Goal: Information Seeking & Learning: Check status

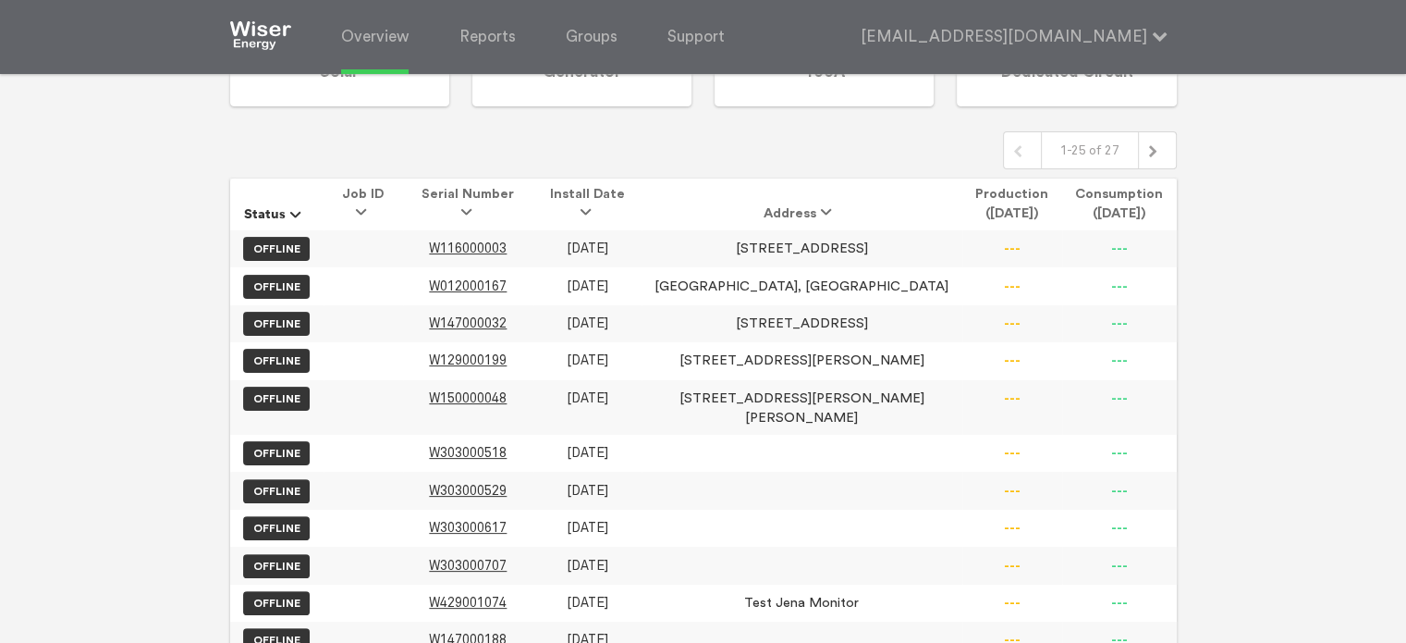
scroll to position [401, 0]
click at [712, 306] on td "[STREET_ADDRESS]" at bounding box center [802, 324] width 321 height 37
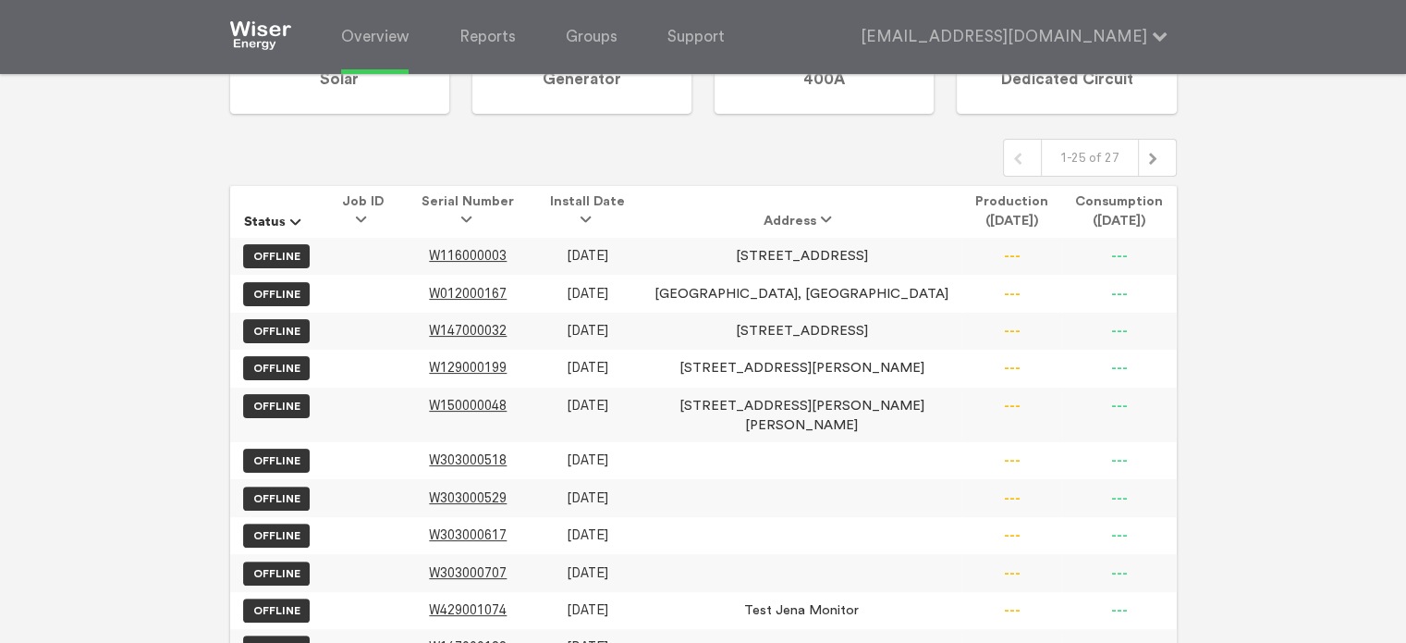
scroll to position [393, 0]
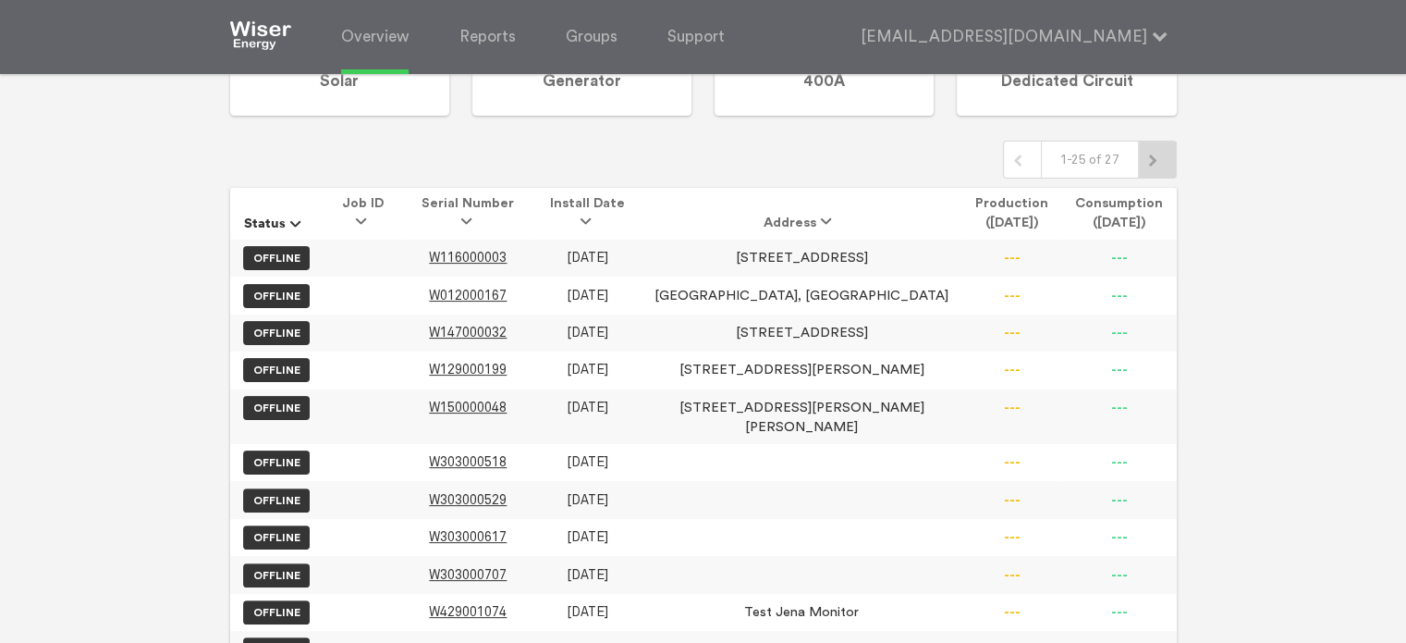
click at [1160, 151] on div at bounding box center [1158, 159] width 22 height 22
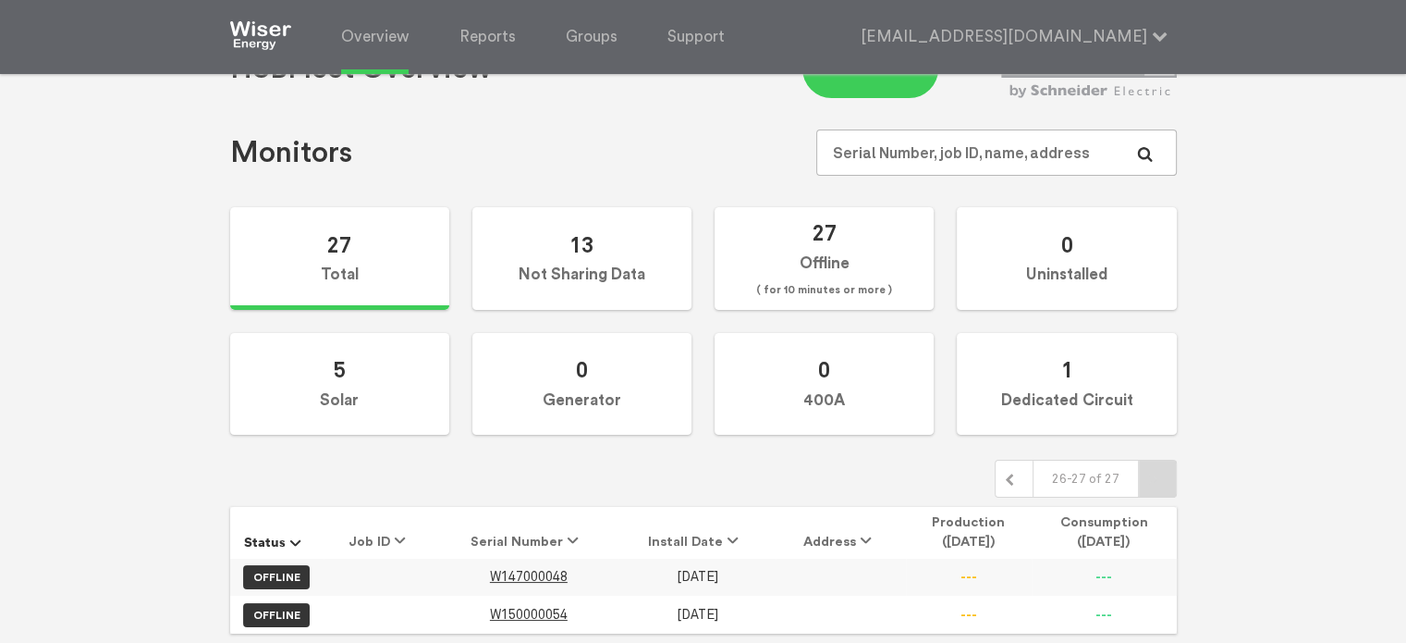
scroll to position [116, 0]
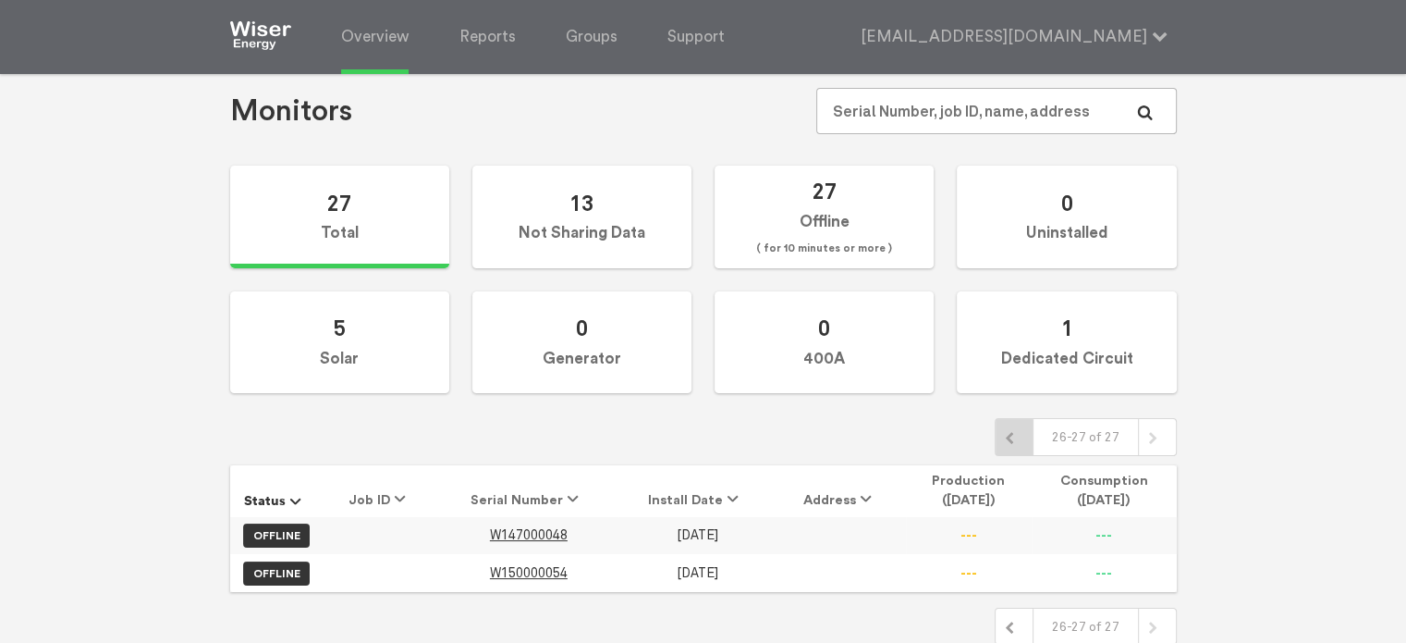
click at [1021, 440] on div at bounding box center [1014, 436] width 22 height 22
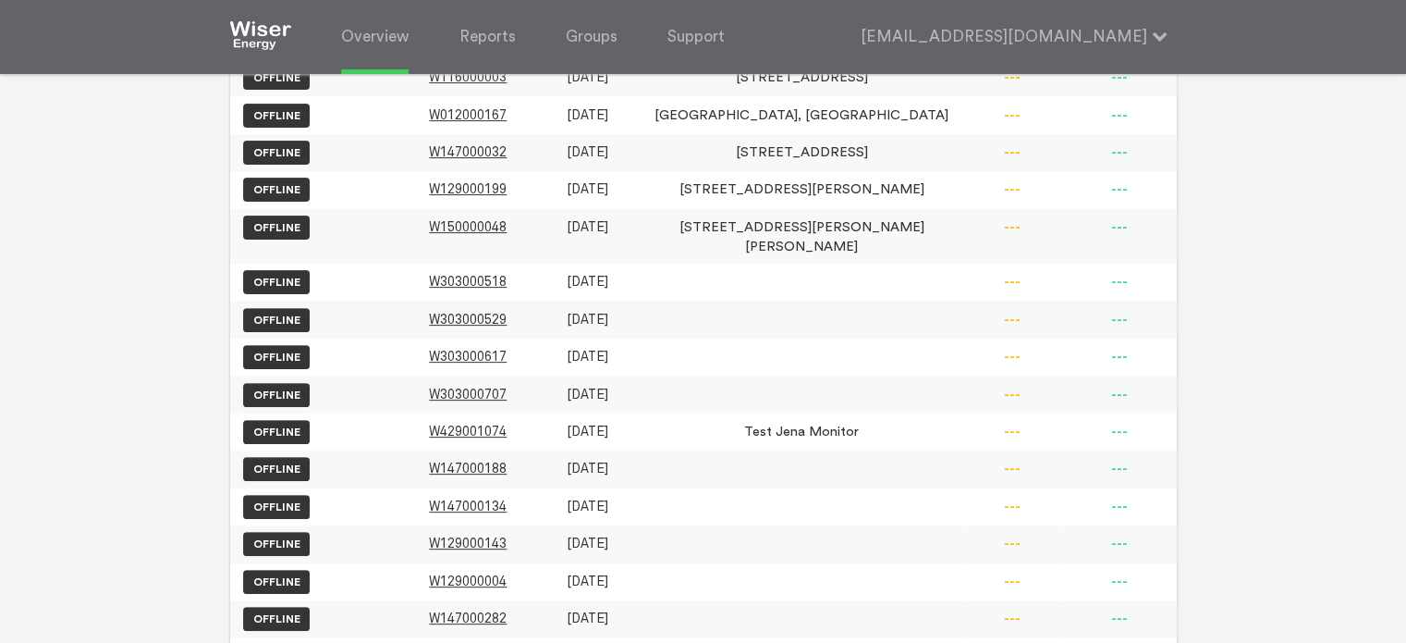
scroll to position [577, 0]
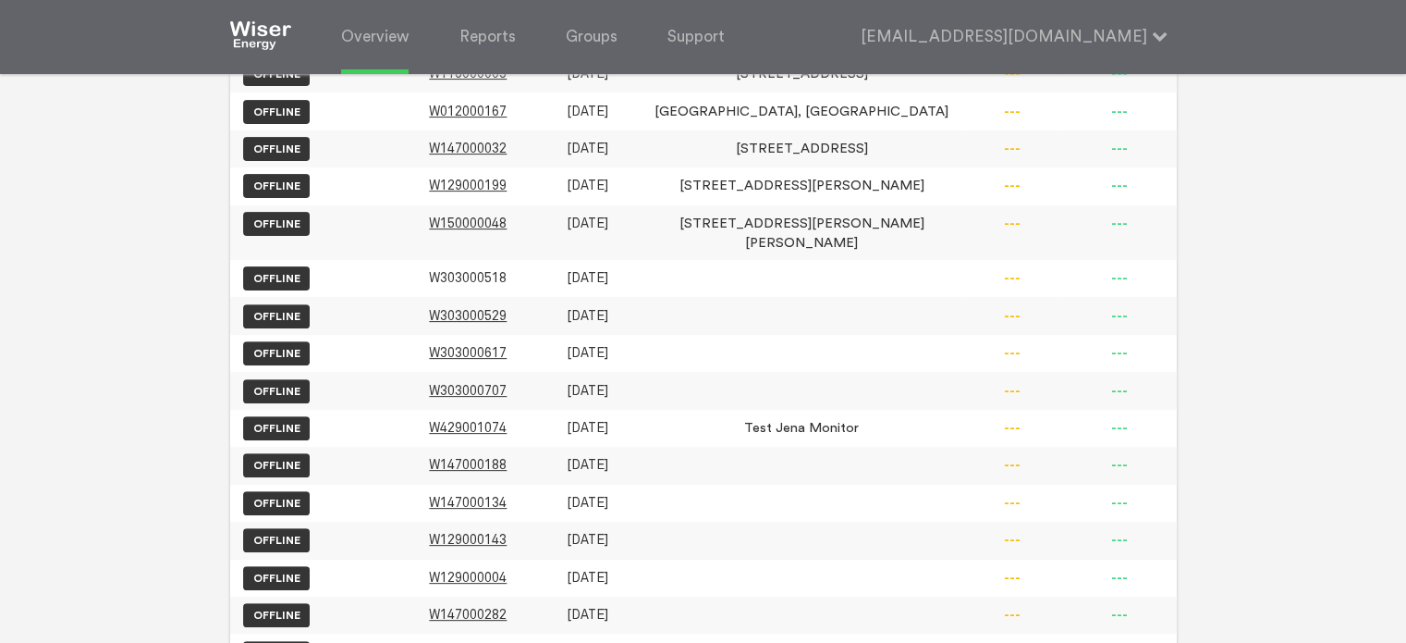
click at [496, 270] on span "W303000518" at bounding box center [468, 278] width 78 height 16
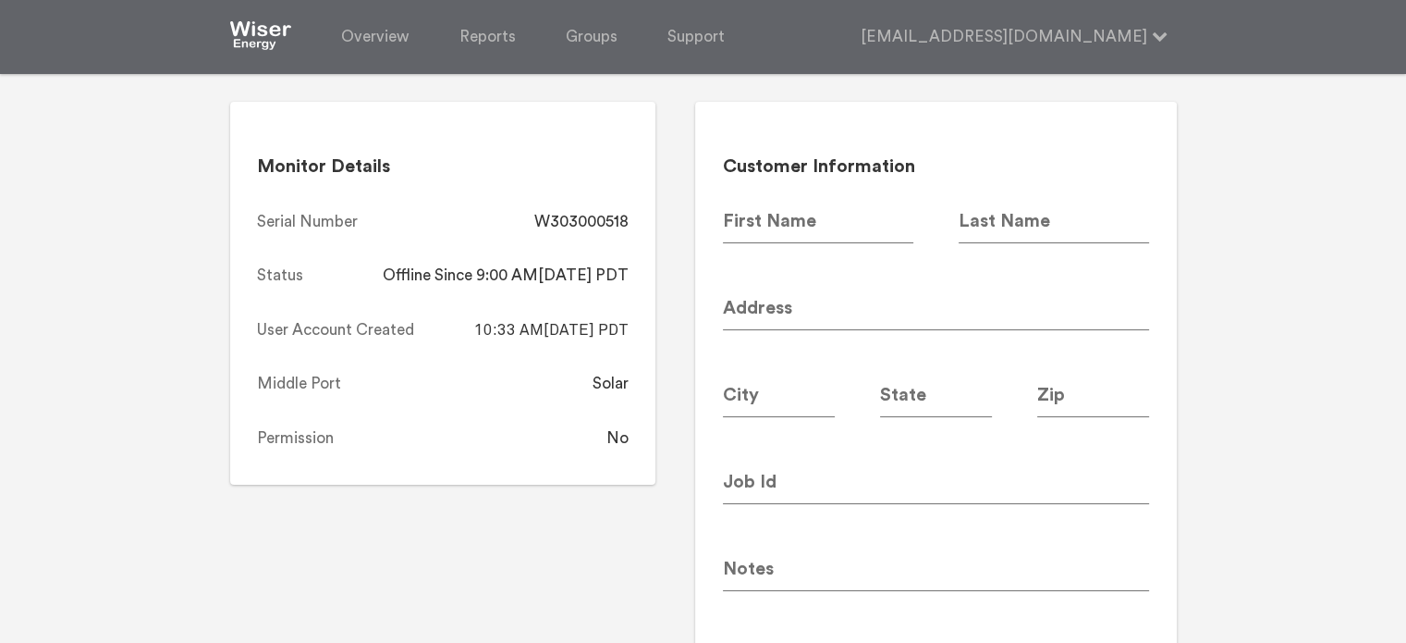
scroll to position [102, 0]
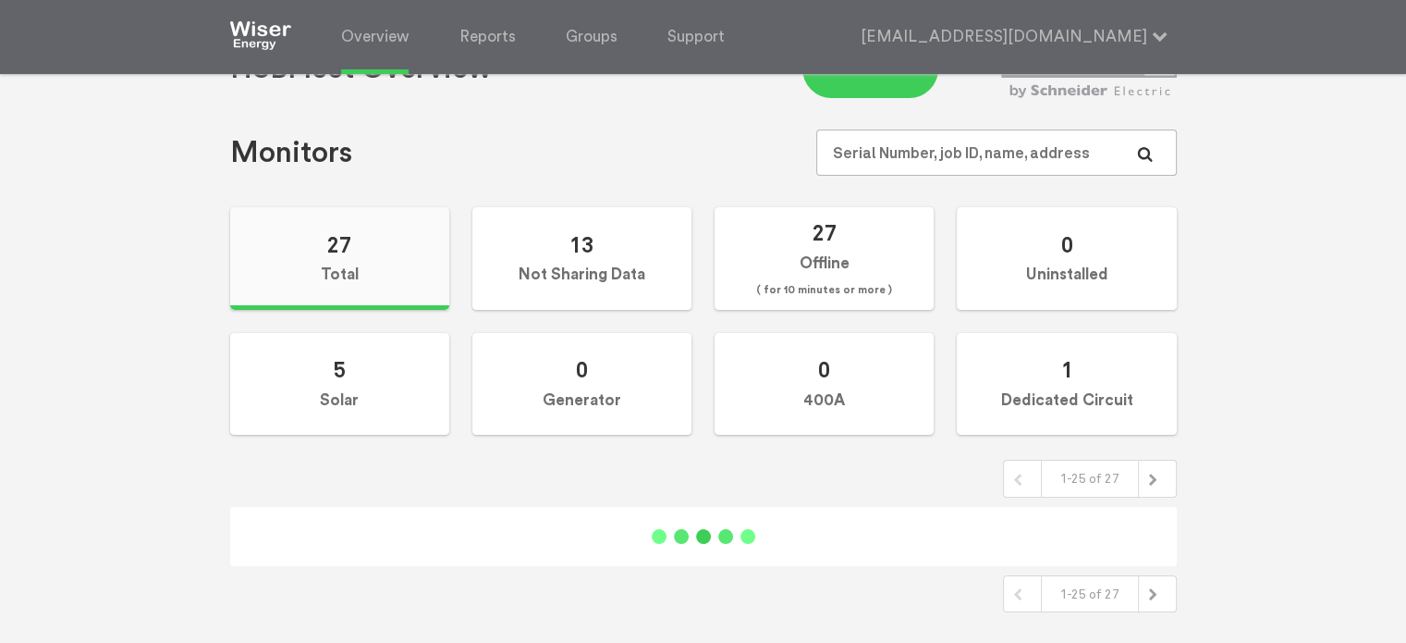
scroll to position [102, 0]
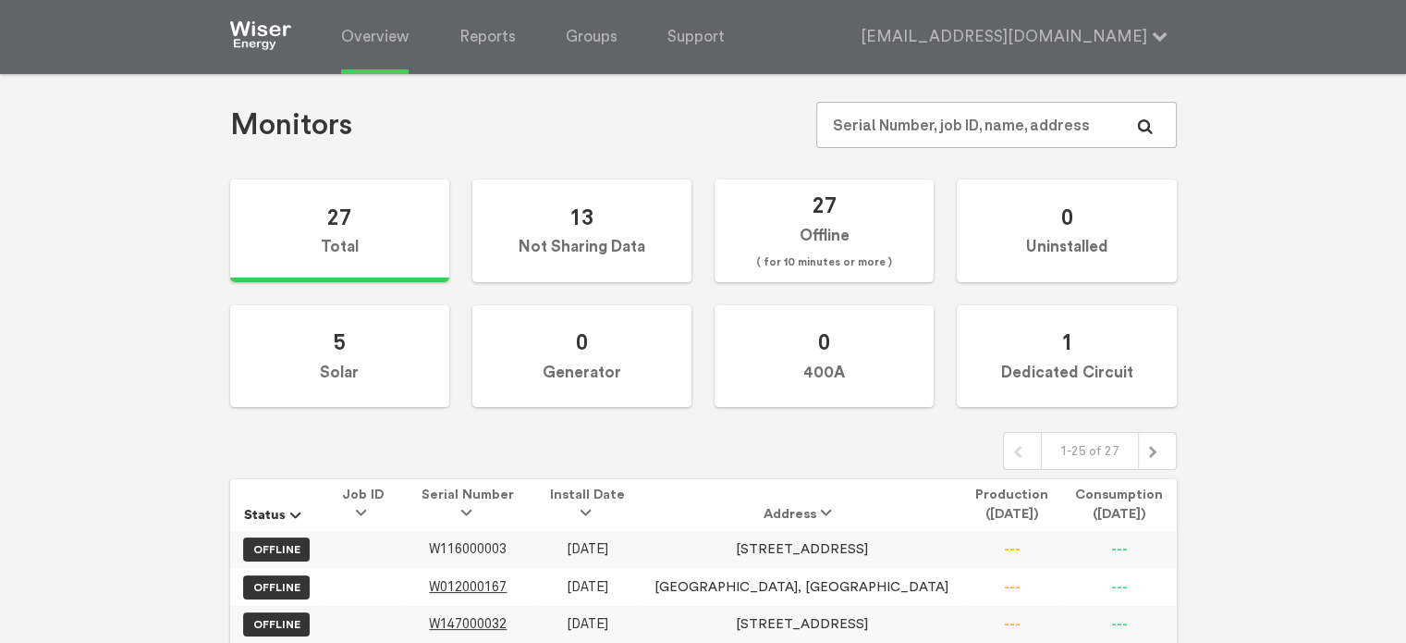
click at [507, 546] on span "W116000003" at bounding box center [468, 549] width 78 height 16
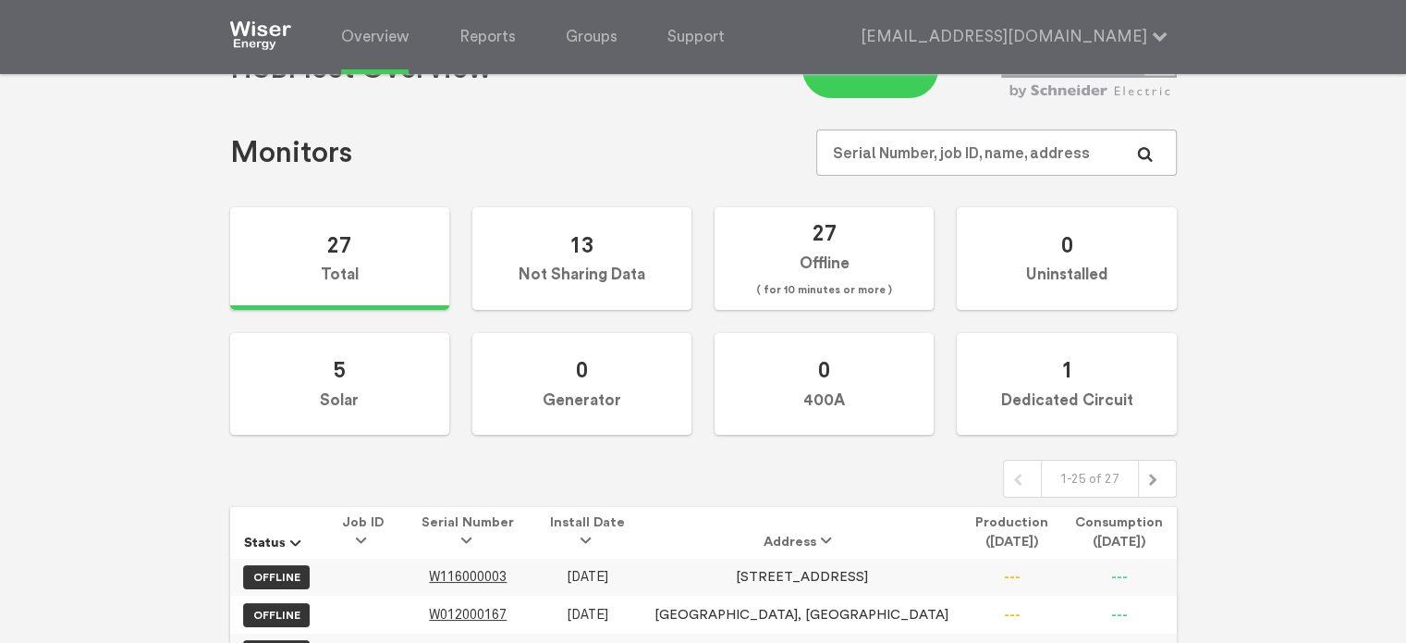
scroll to position [102, 0]
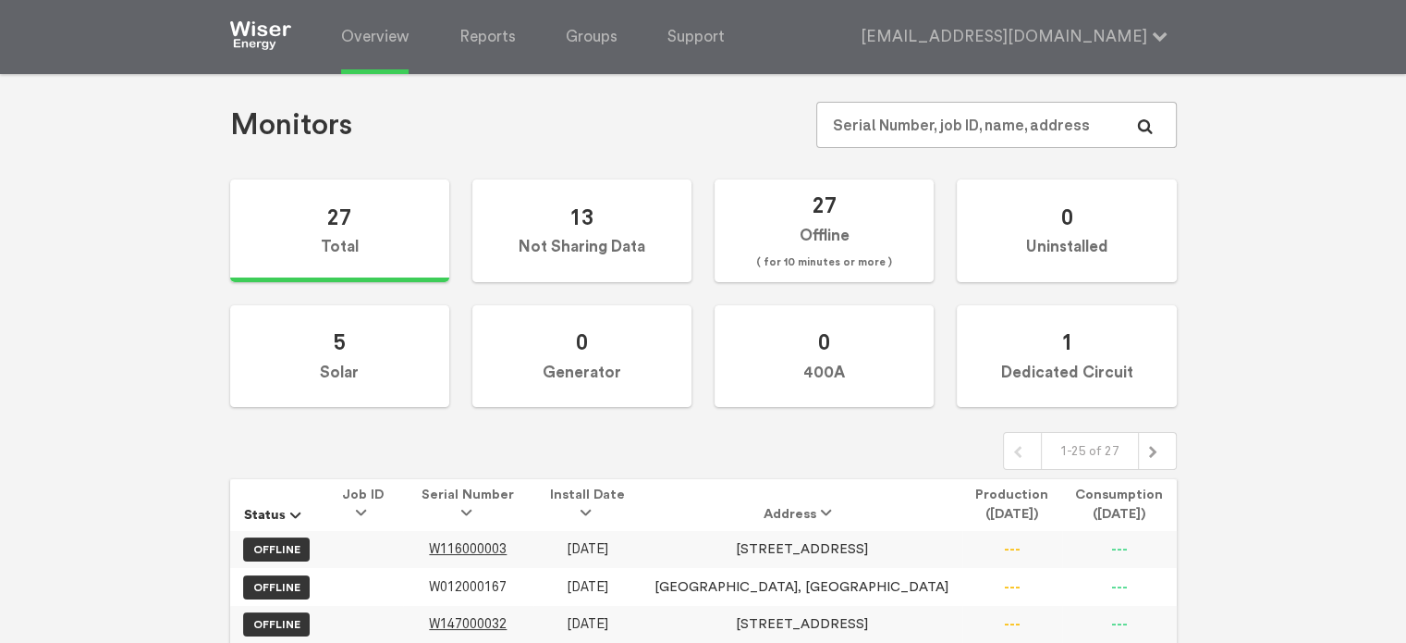
click at [507, 581] on span "W012000167" at bounding box center [468, 587] width 78 height 16
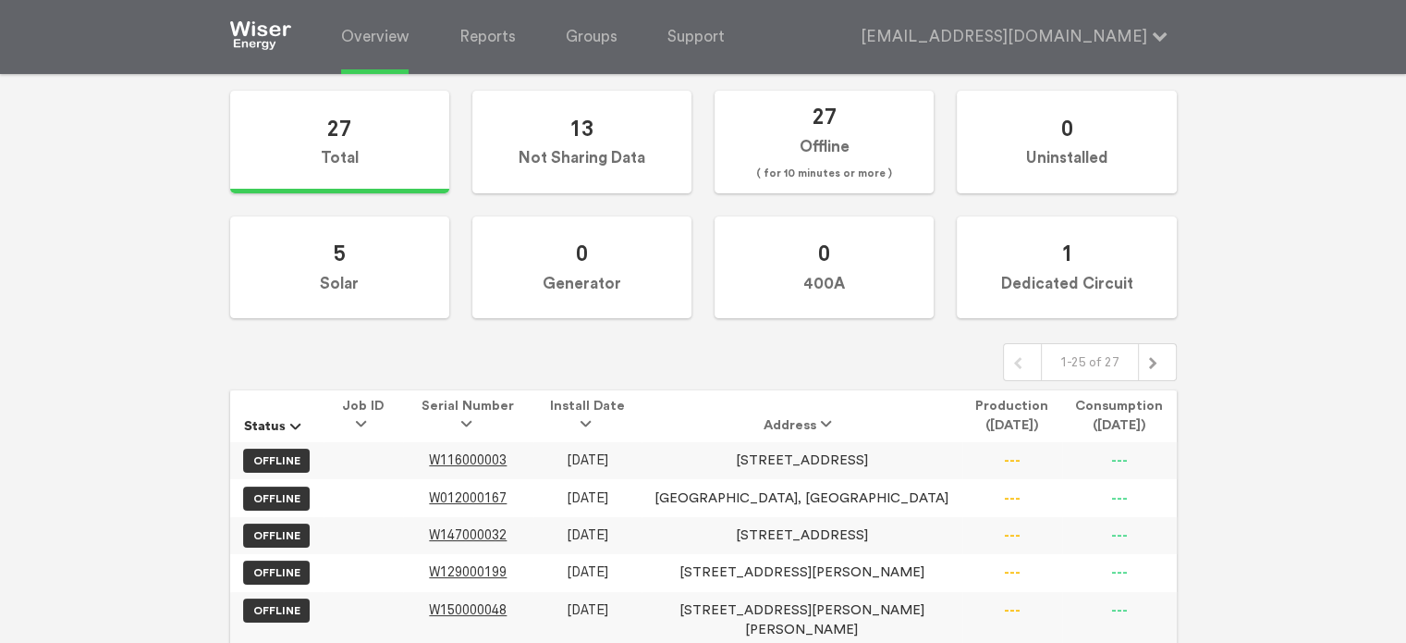
scroll to position [191, 0]
click at [505, 563] on span "W129000199" at bounding box center [468, 571] width 78 height 16
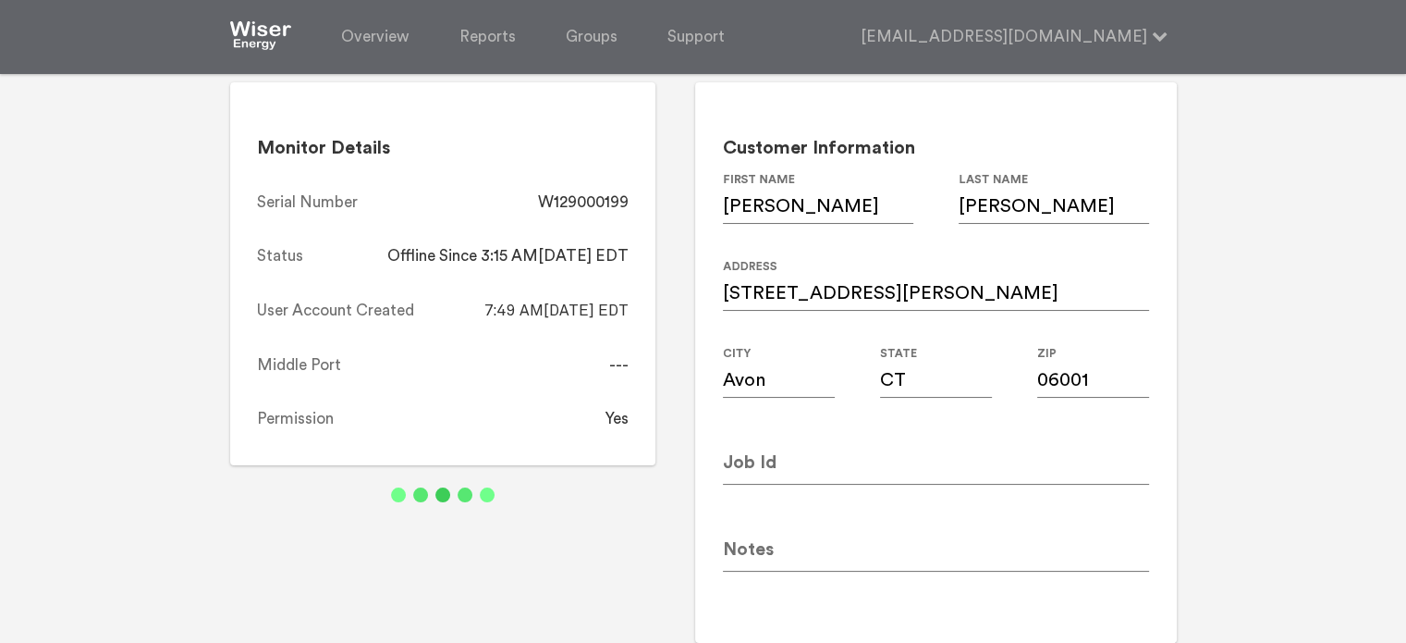
scroll to position [150, 0]
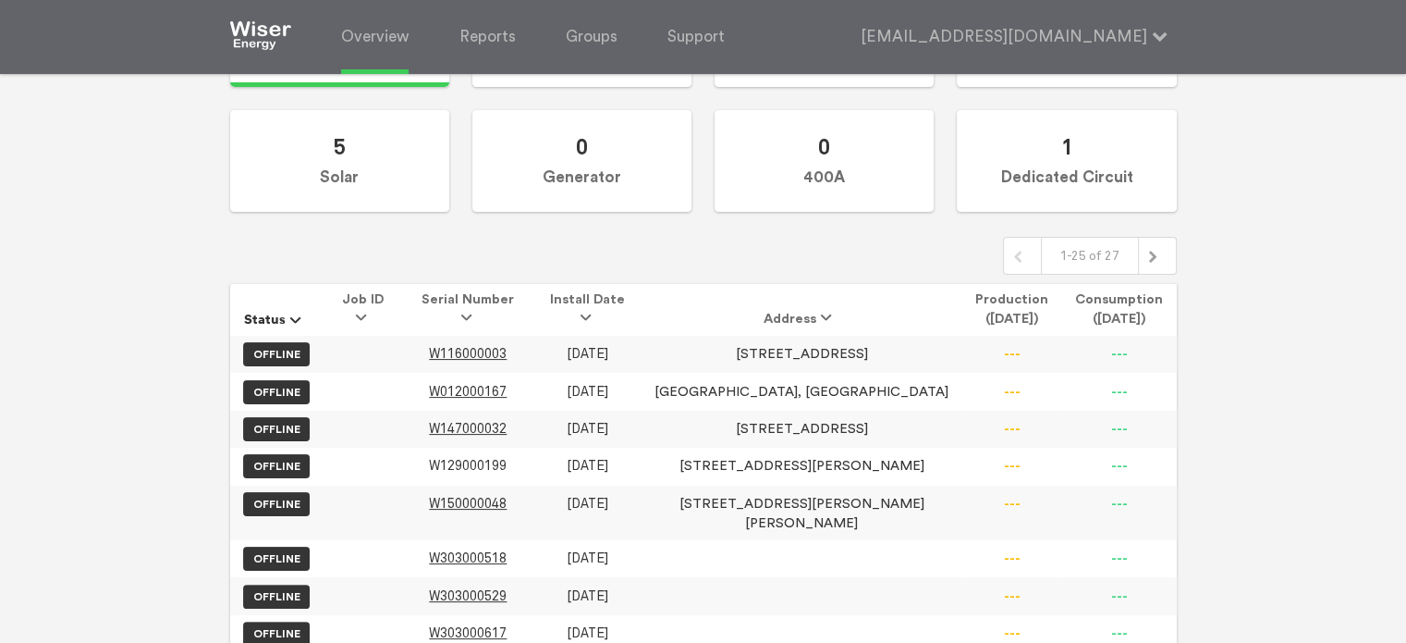
click at [486, 458] on span "W129000199" at bounding box center [468, 466] width 78 height 16
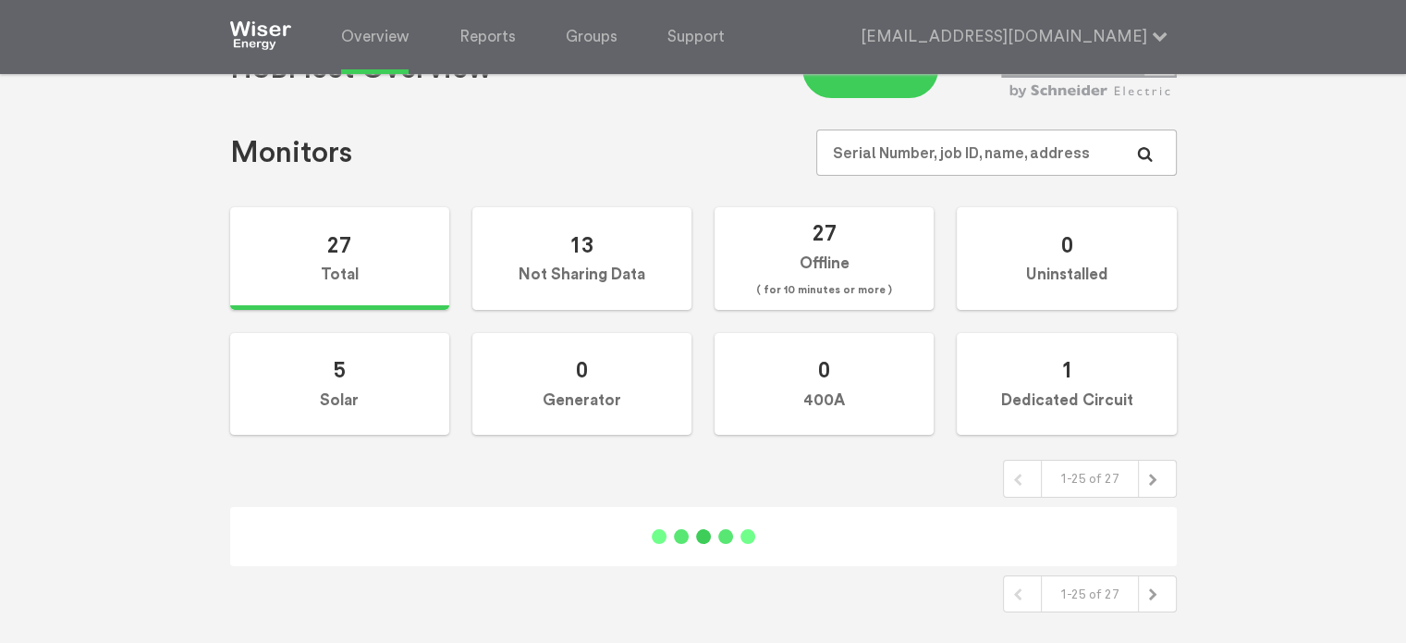
scroll to position [297, 0]
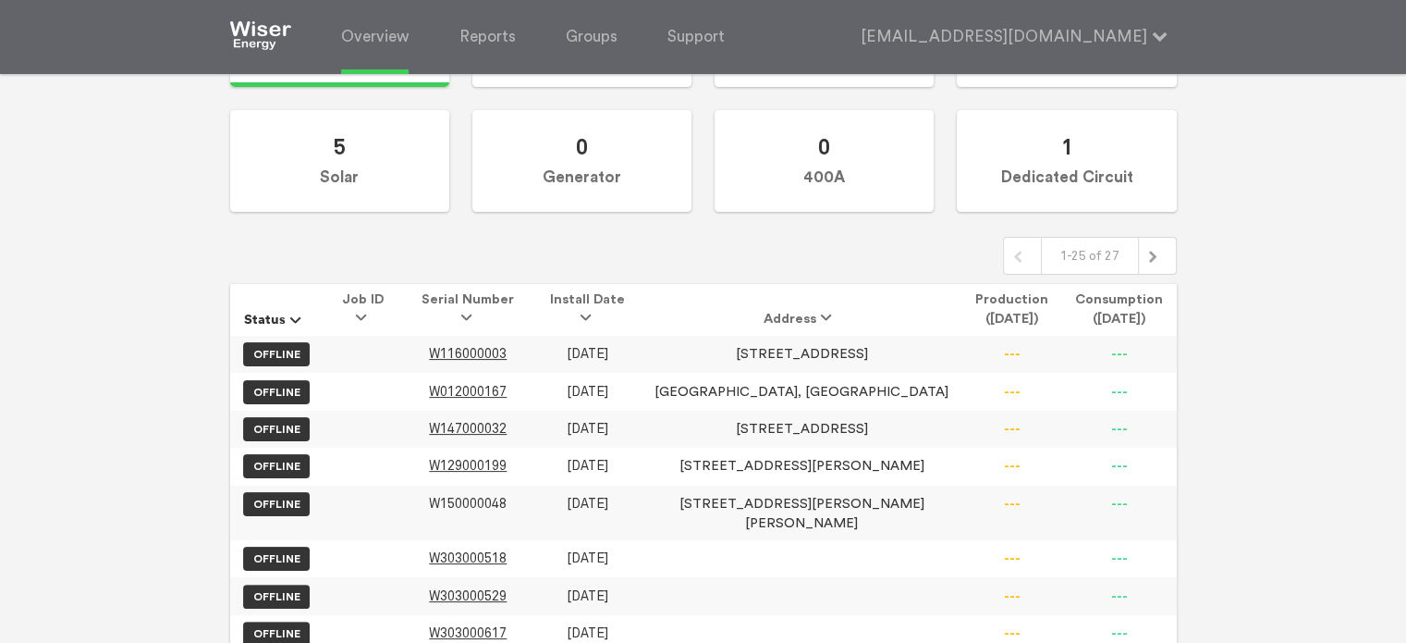
click at [507, 496] on span "W150000048" at bounding box center [468, 504] width 78 height 16
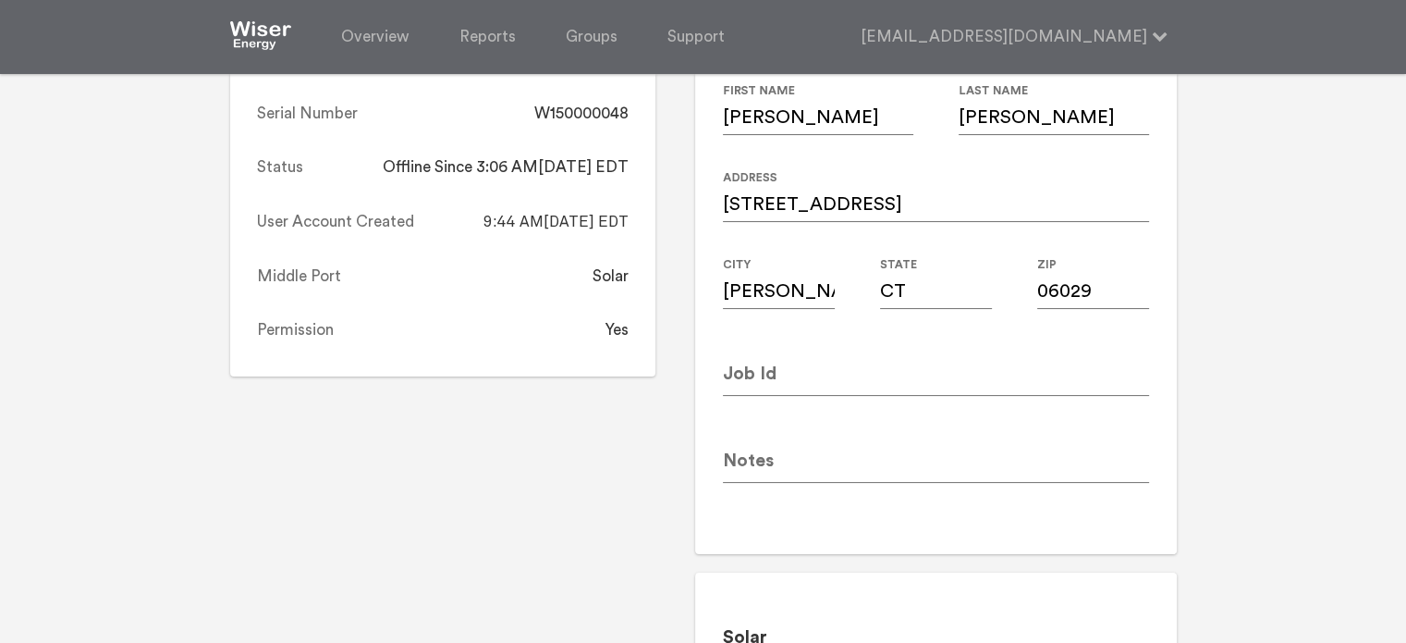
scroll to position [238, 0]
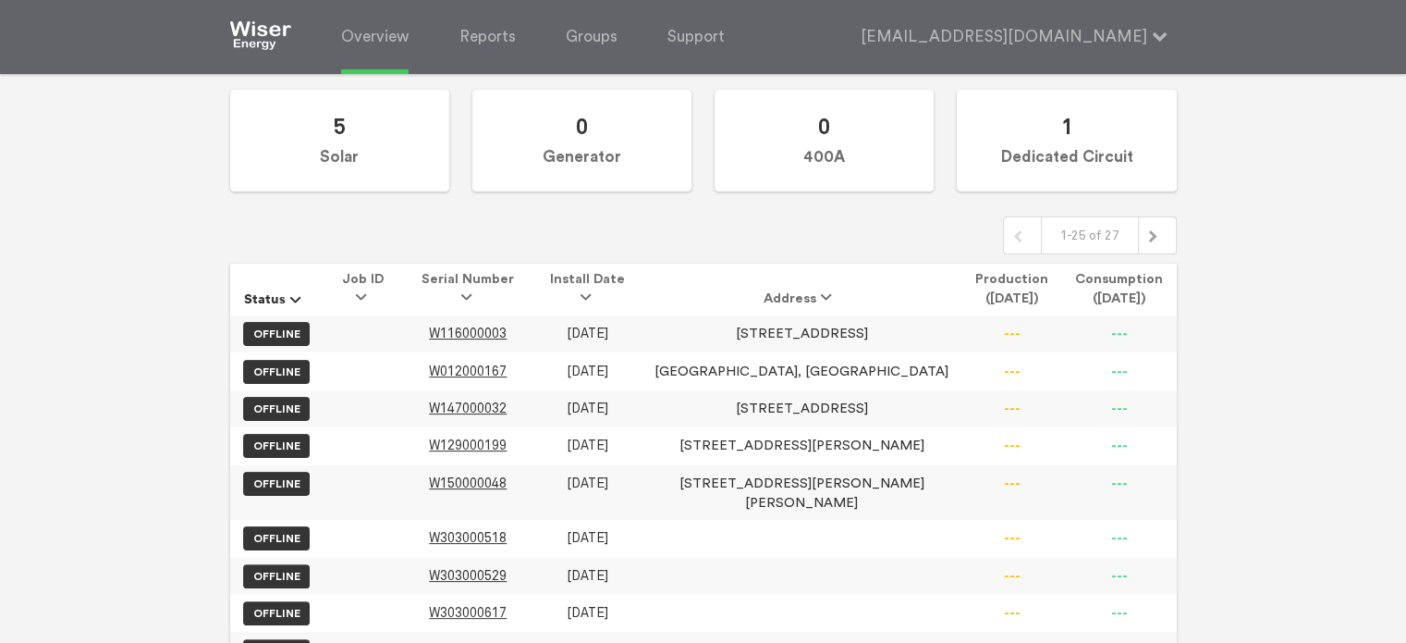
scroll to position [318, 0]
click at [488, 642] on span "W303000707" at bounding box center [468, 650] width 78 height 16
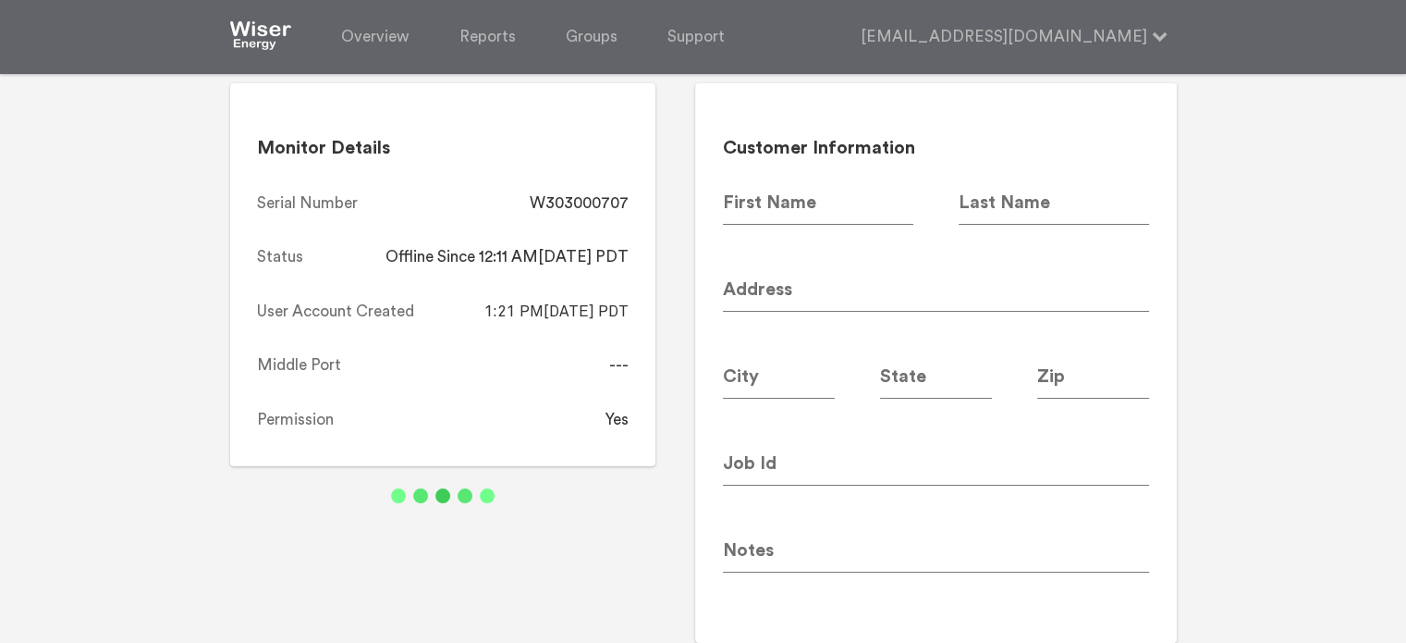
scroll to position [128, 0]
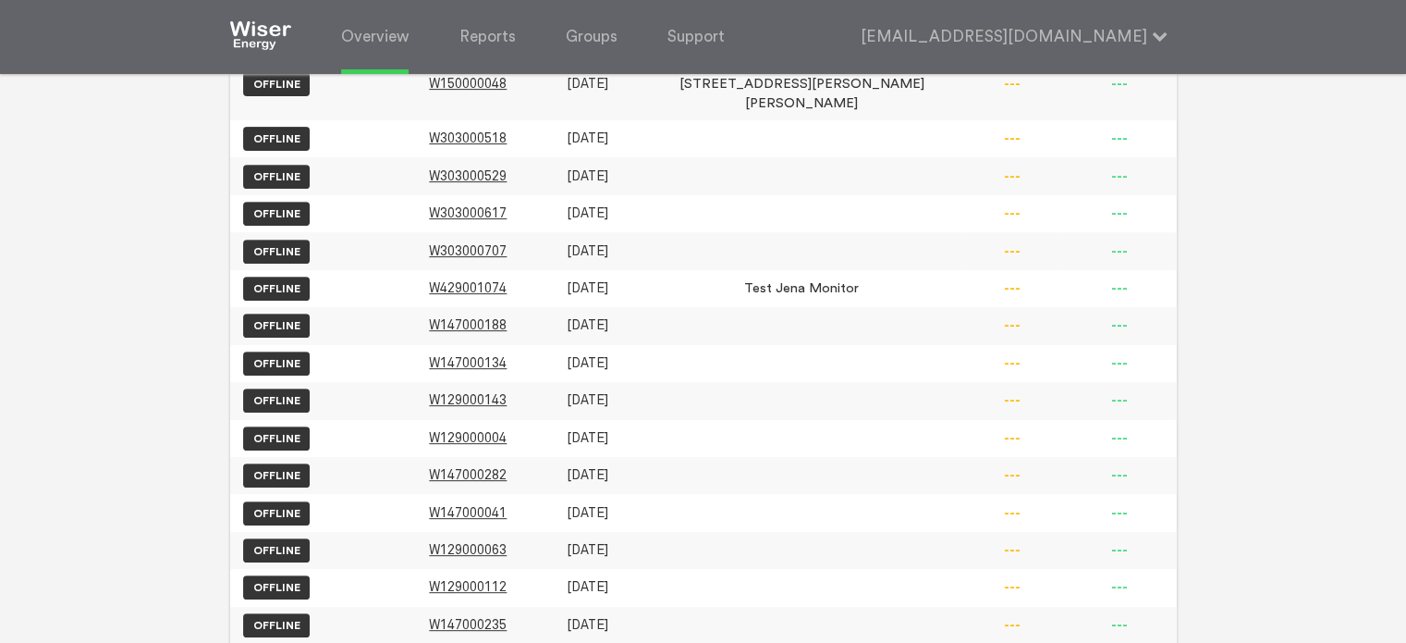
scroll to position [736, 0]
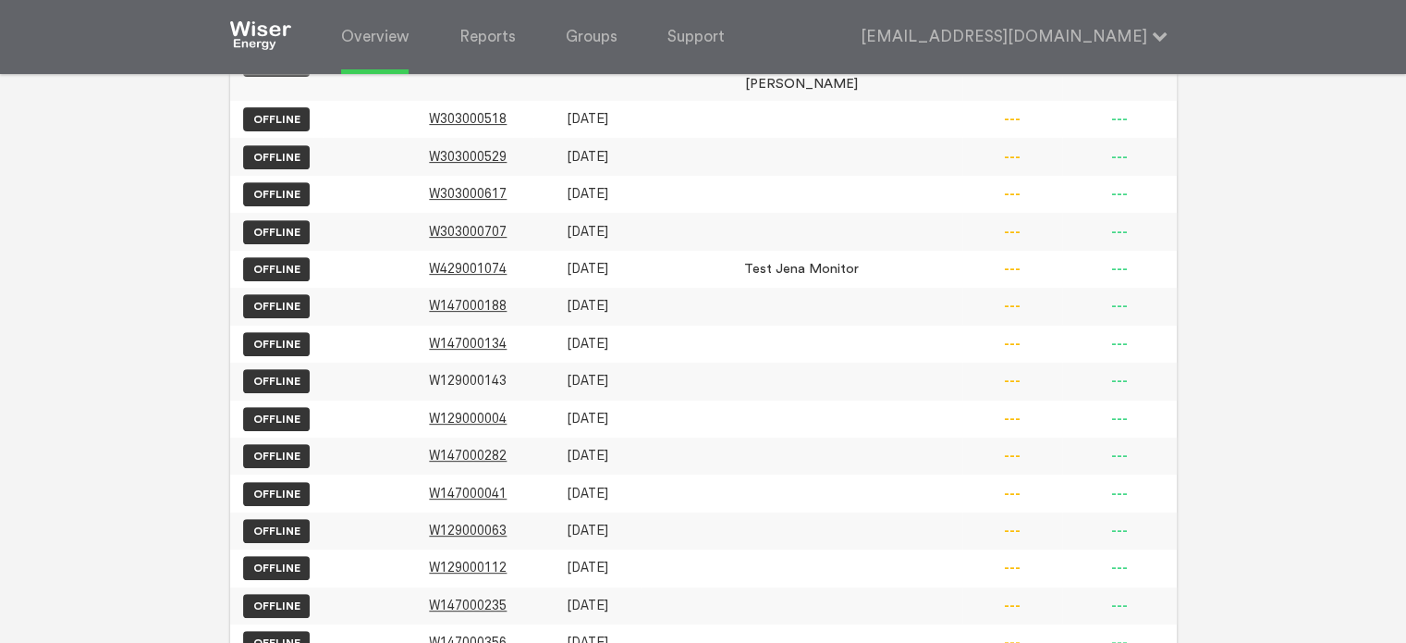
click at [503, 373] on span "W129000143" at bounding box center [468, 381] width 78 height 16
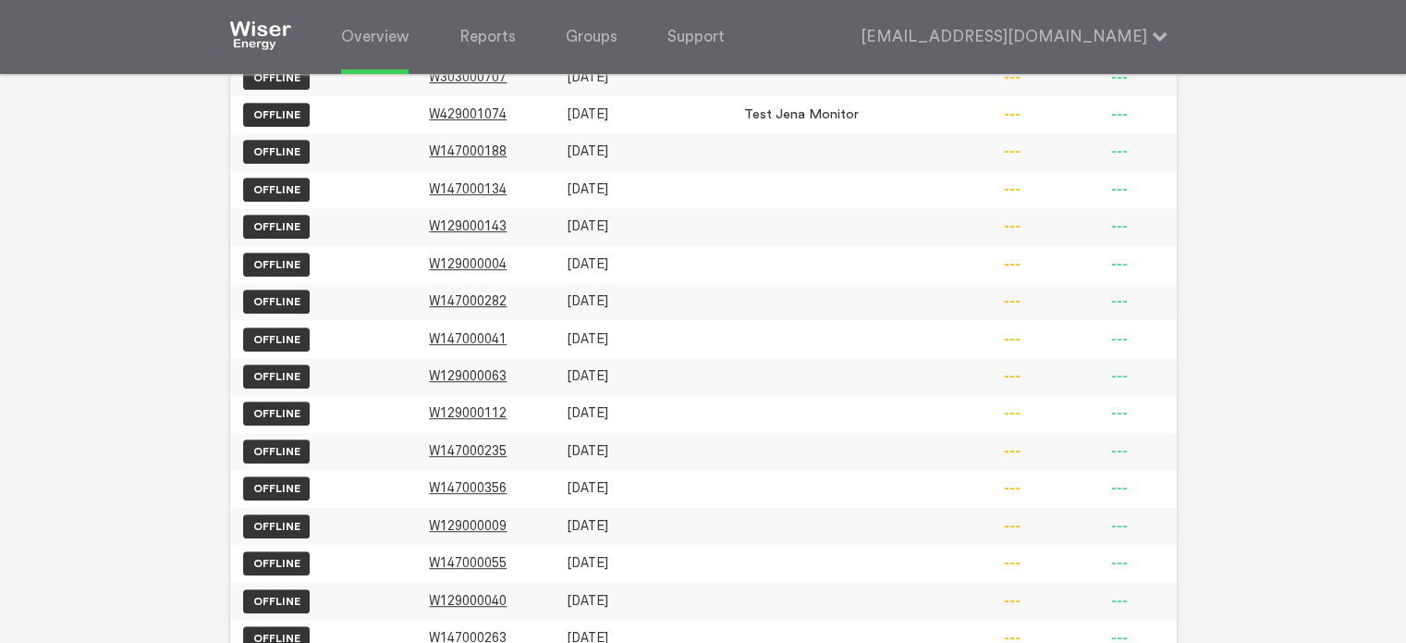
scroll to position [891, 0]
click at [507, 479] on span "W147000356" at bounding box center [468, 487] width 78 height 16
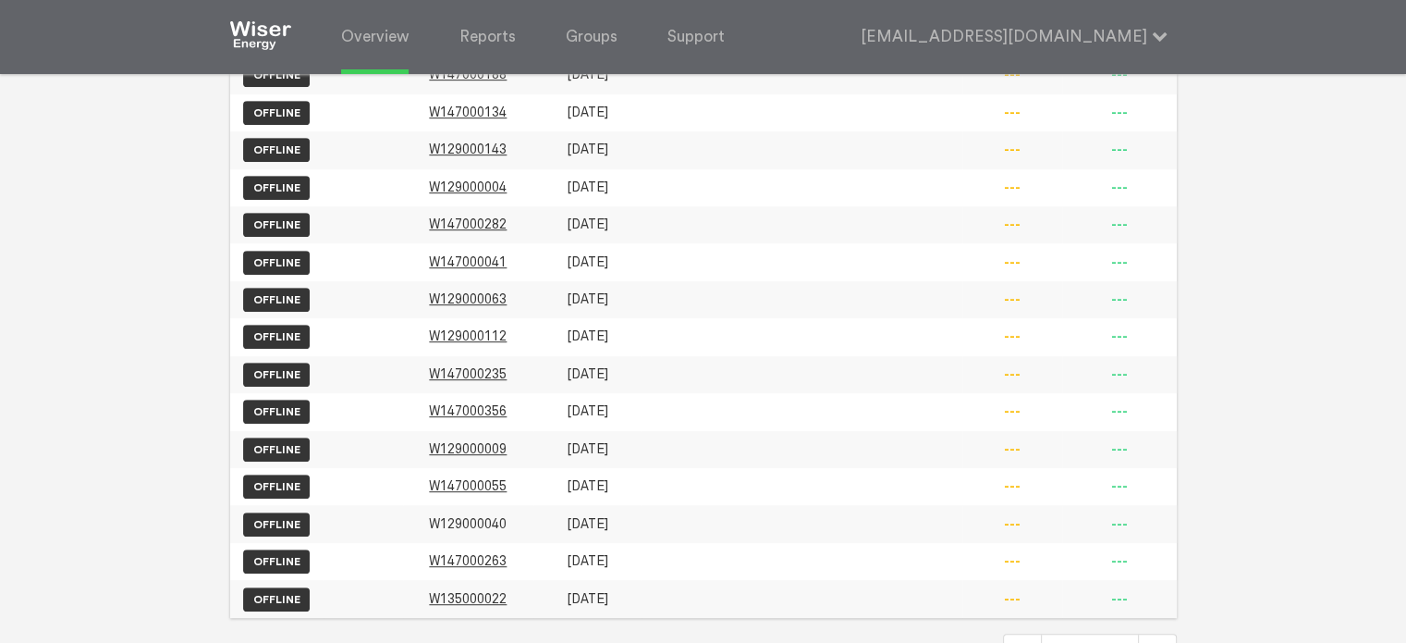
click at [507, 516] on span "W129000040" at bounding box center [468, 524] width 78 height 16
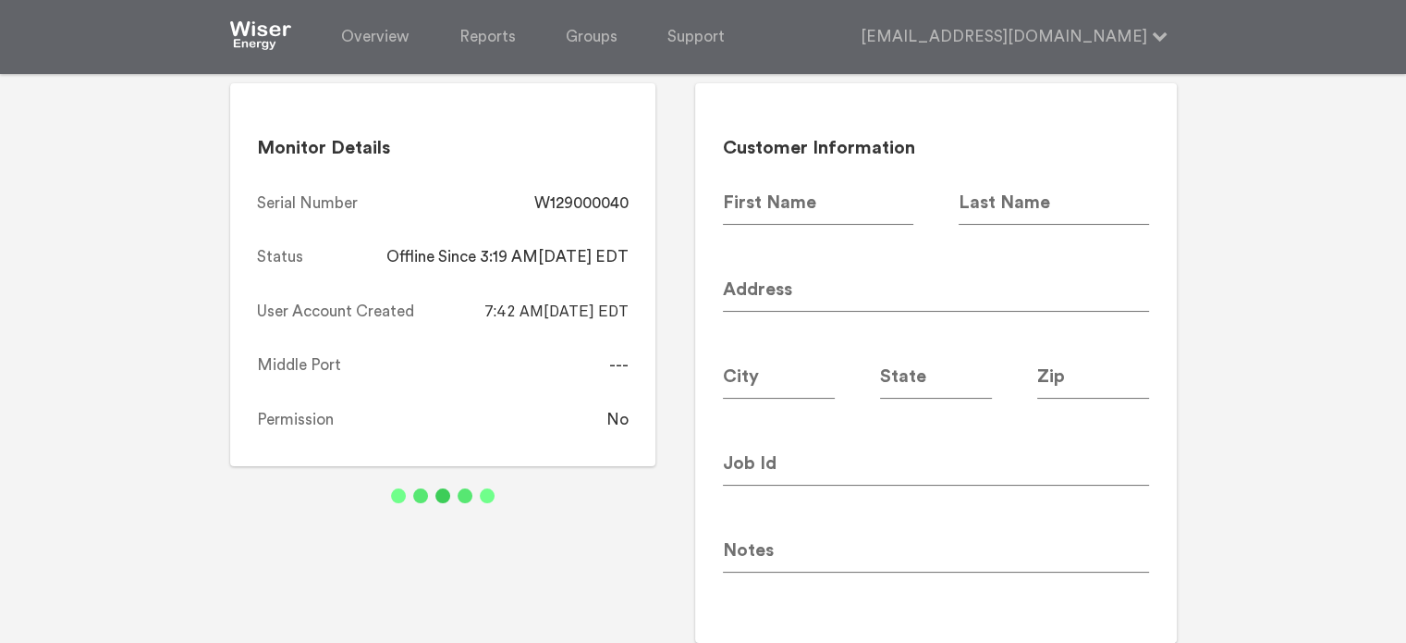
scroll to position [128, 0]
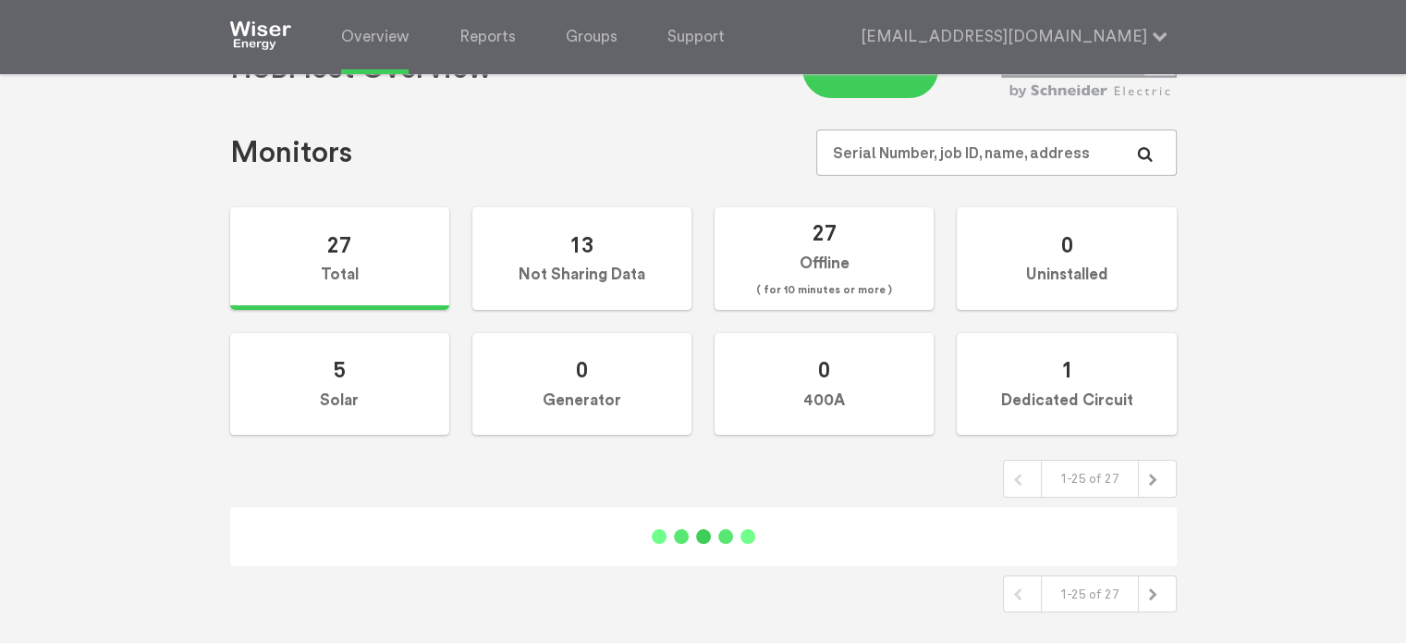
scroll to position [967, 0]
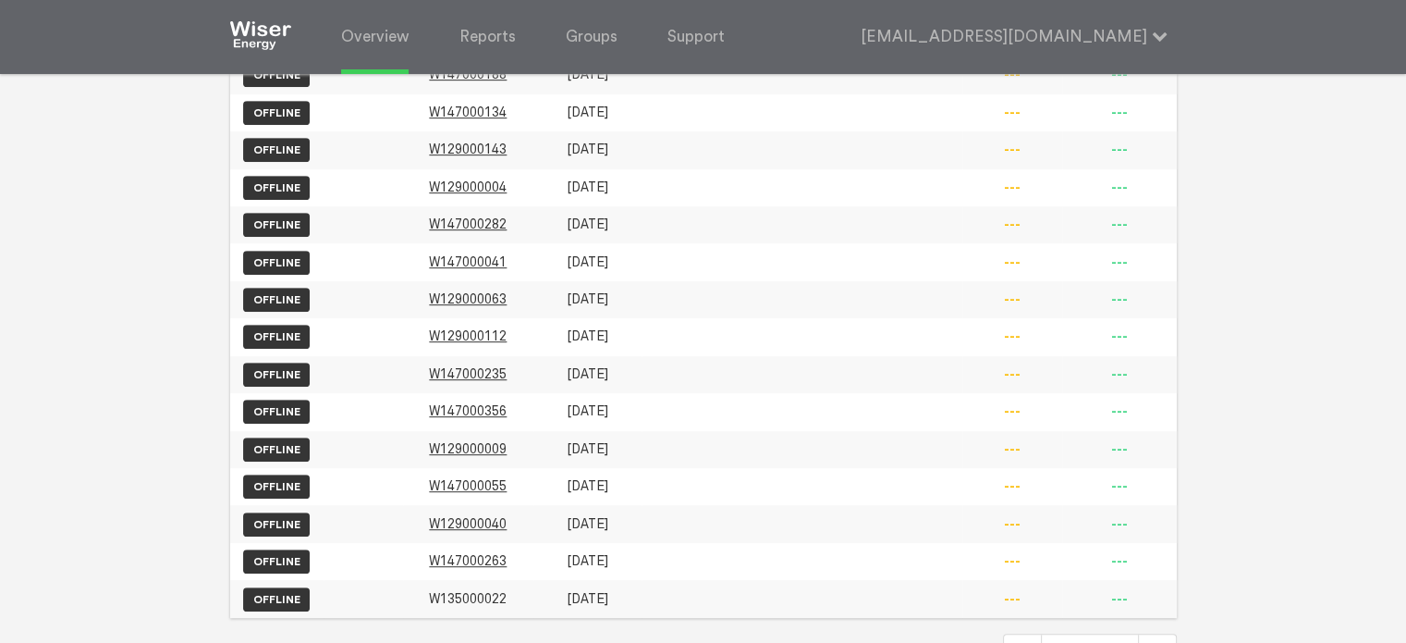
click at [499, 591] on span "W135000022" at bounding box center [468, 599] width 78 height 16
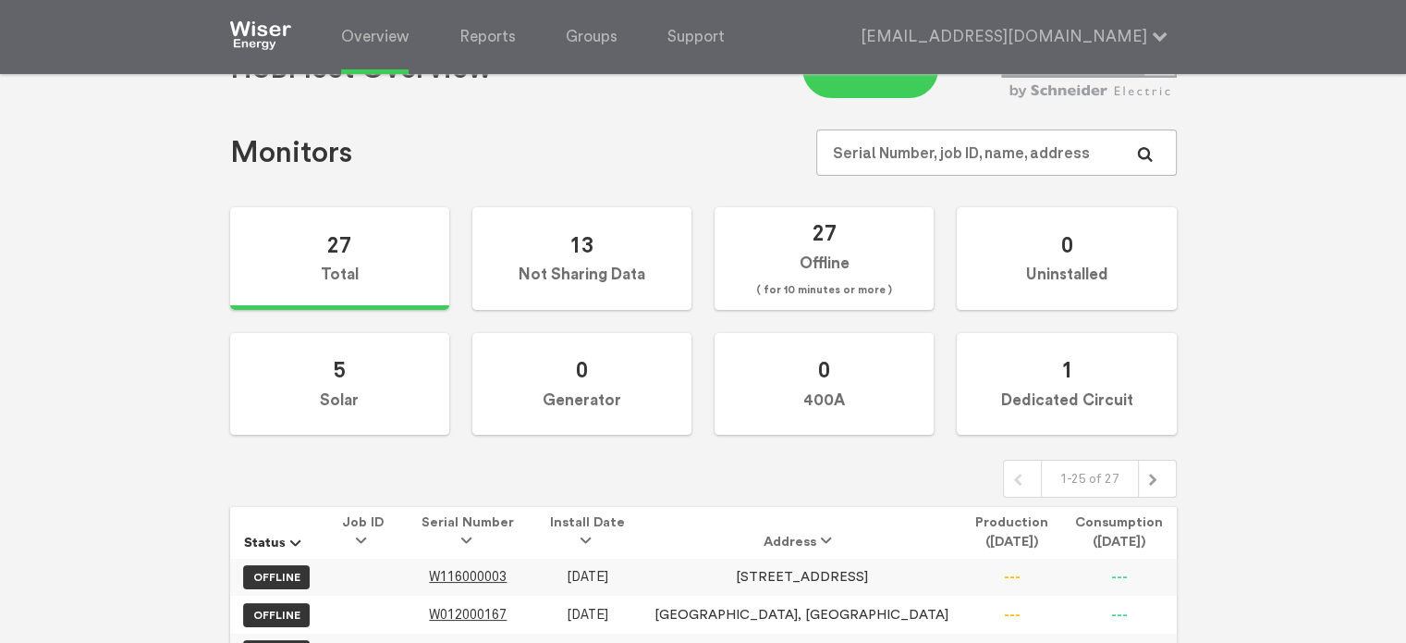
scroll to position [967, 0]
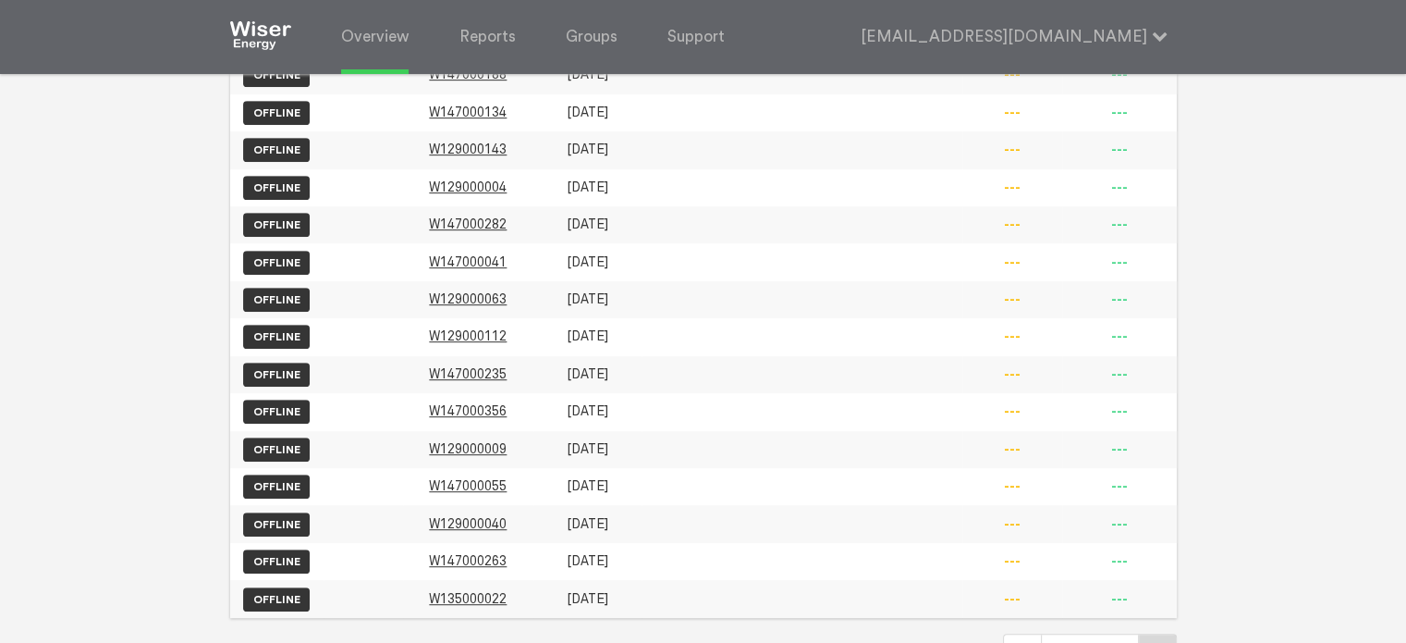
click at [1147, 641] on div at bounding box center [1158, 652] width 22 height 22
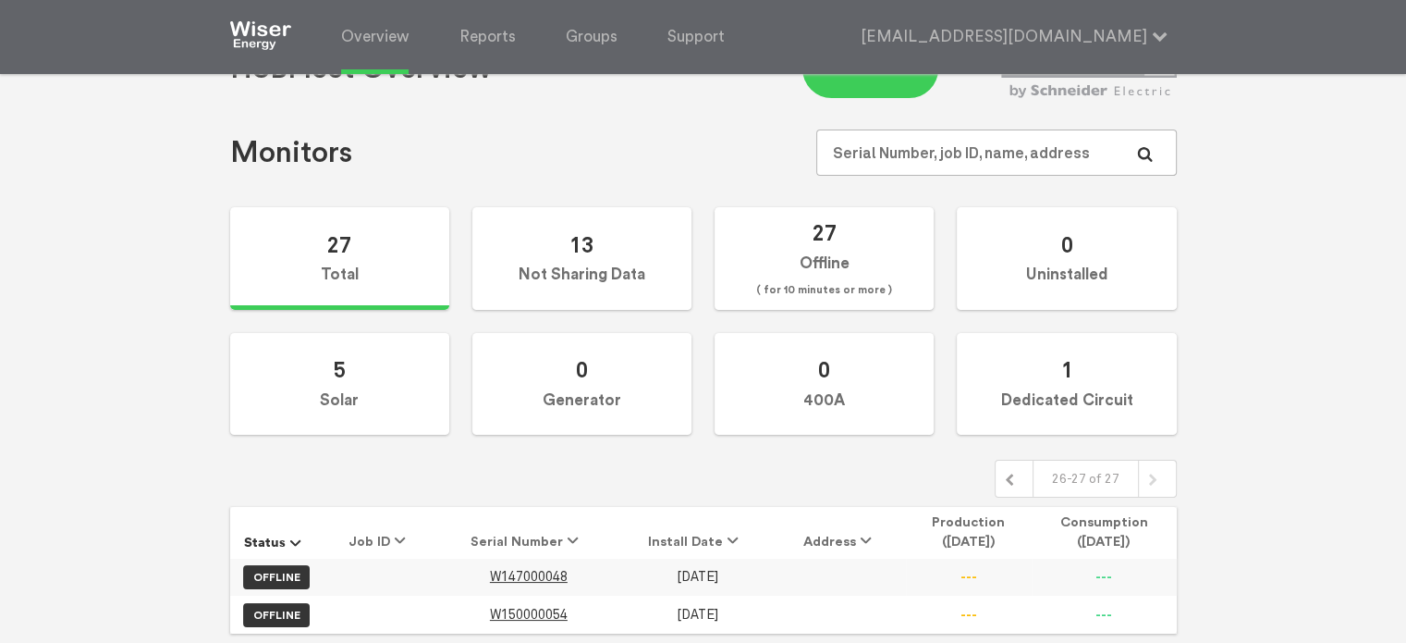
scroll to position [116, 0]
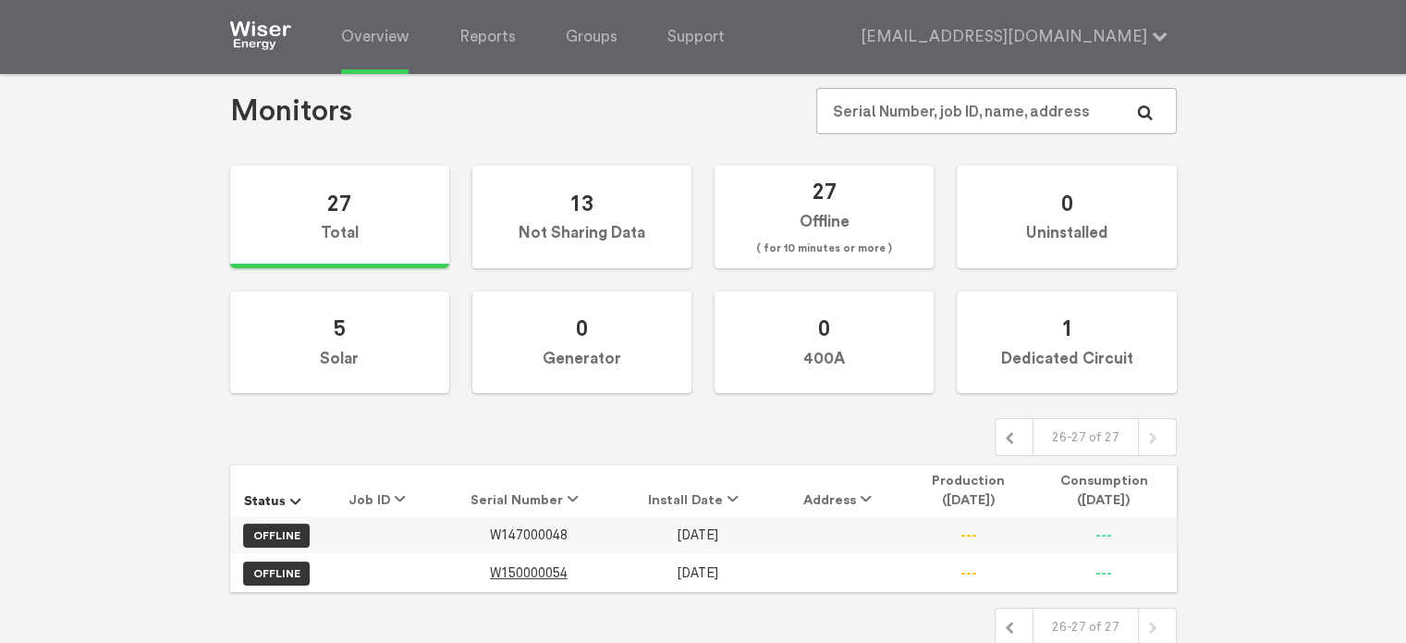
click at [549, 528] on span "W147000048" at bounding box center [529, 535] width 78 height 16
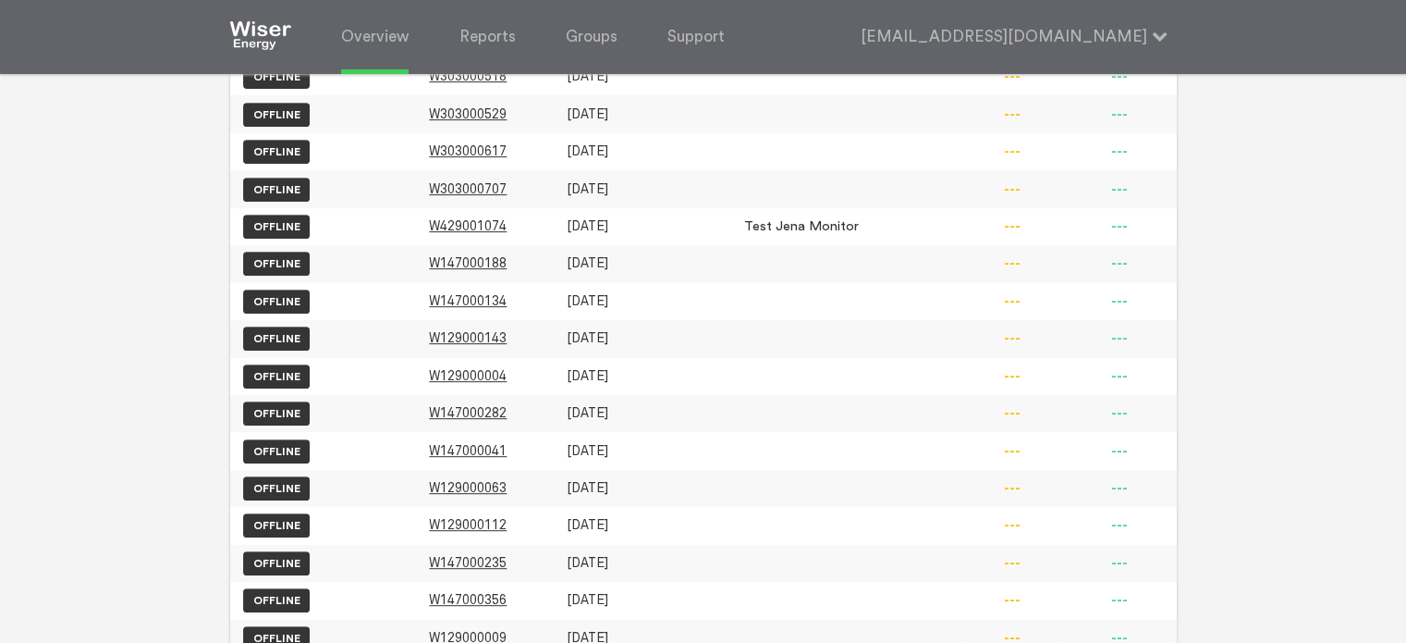
scroll to position [967, 0]
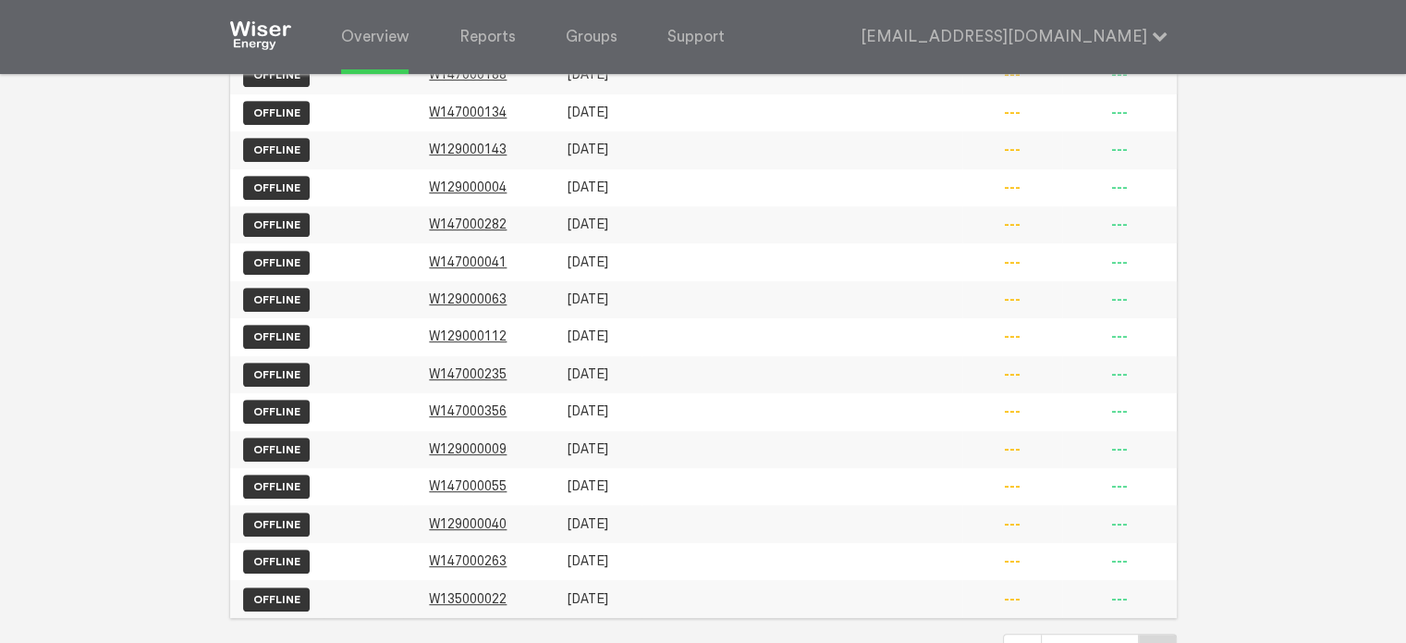
click at [1150, 634] on div at bounding box center [1157, 651] width 37 height 35
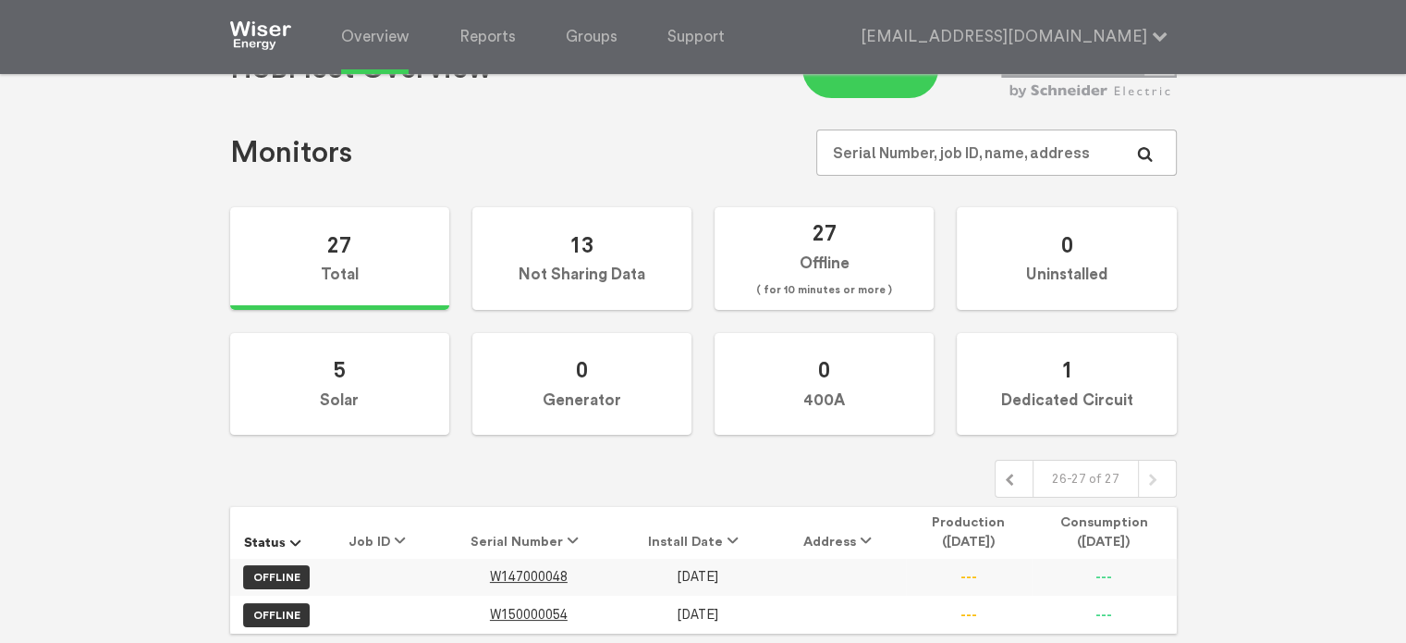
scroll to position [116, 0]
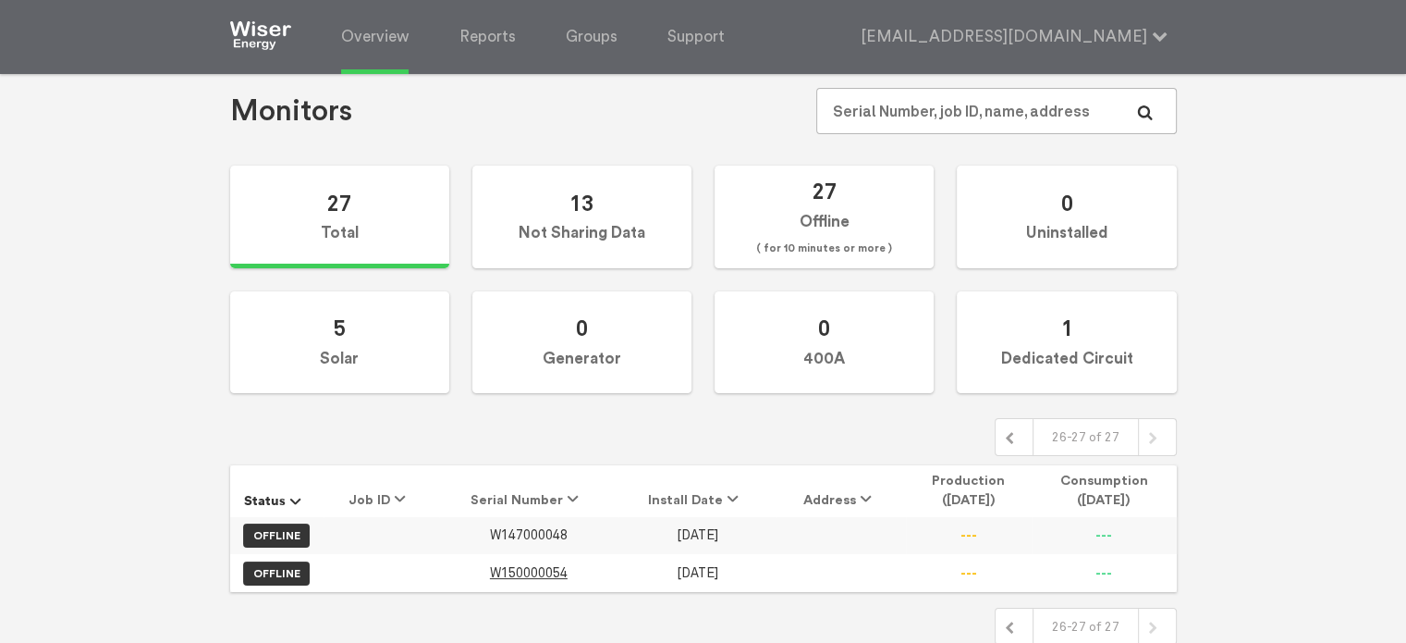
click at [541, 527] on span "W147000048" at bounding box center [529, 535] width 78 height 16
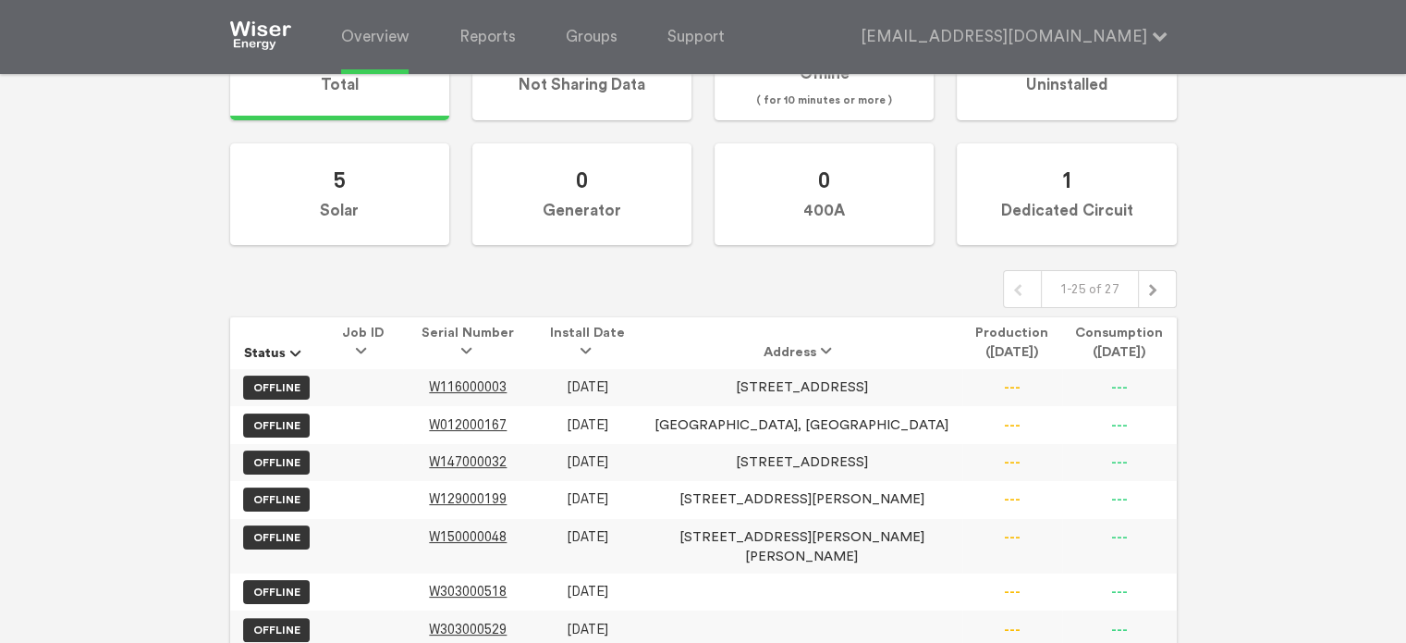
scroll to position [266, 0]
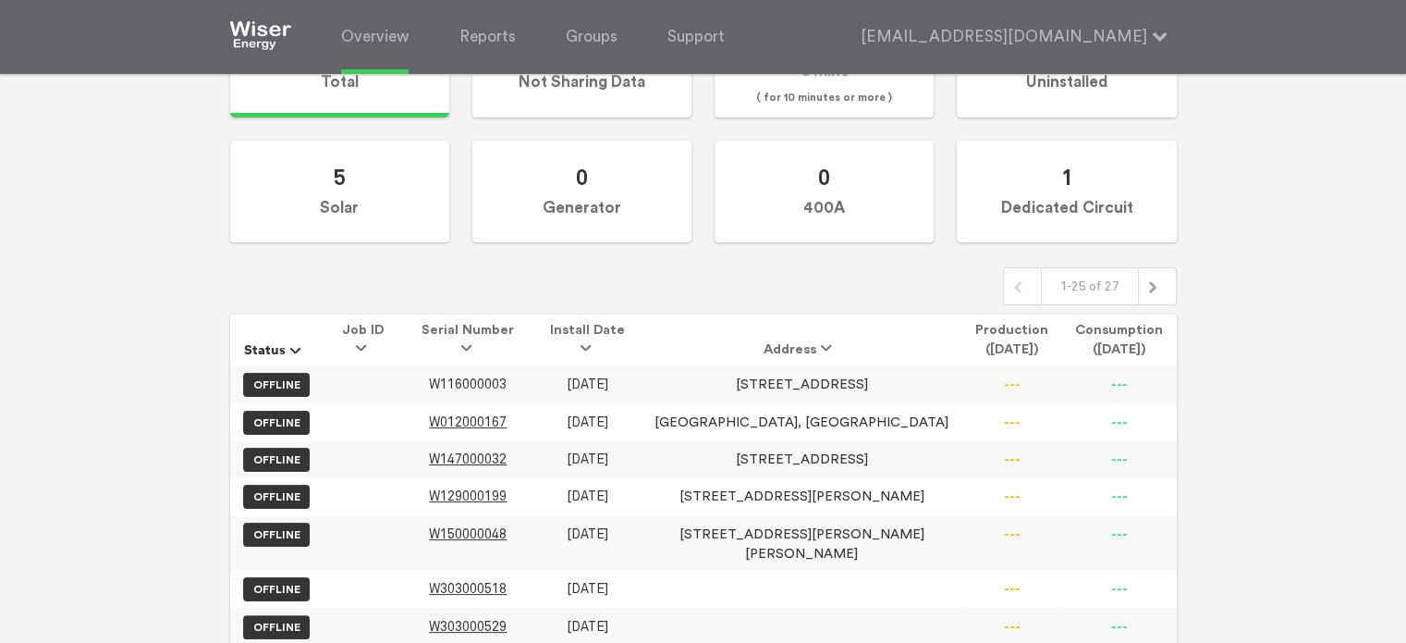
click at [503, 380] on span "W116000003" at bounding box center [468, 384] width 78 height 16
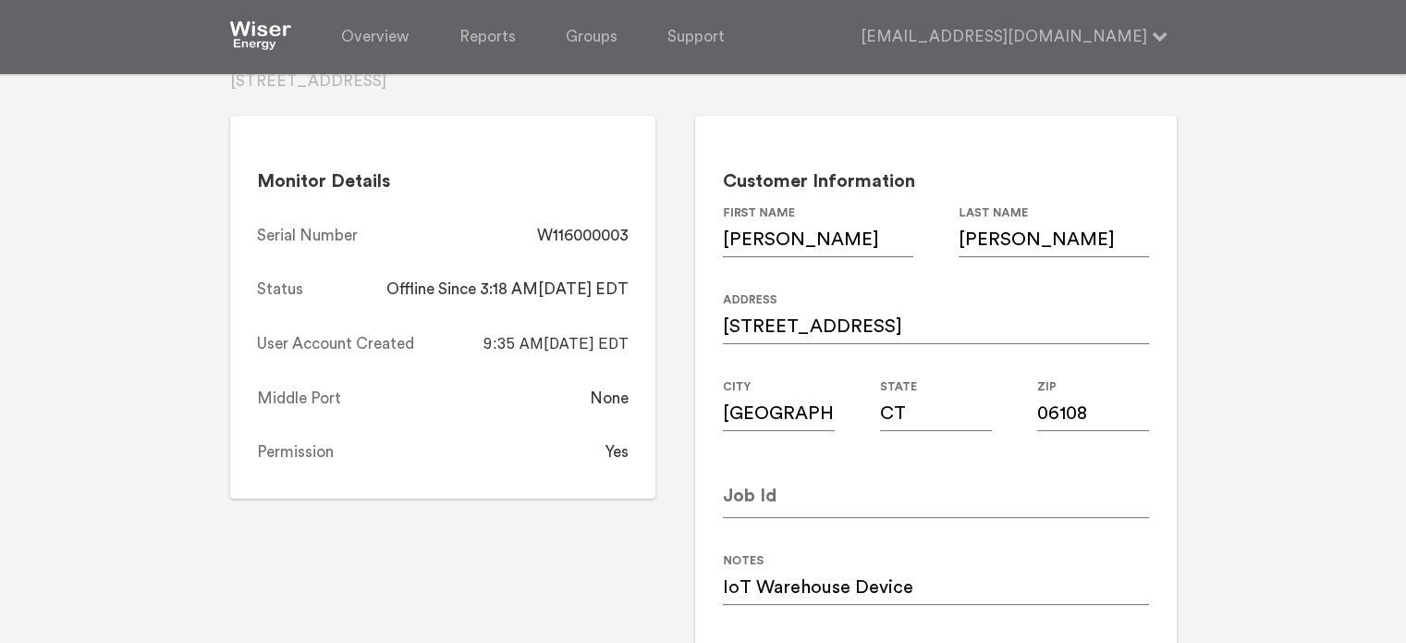
scroll to position [126, 0]
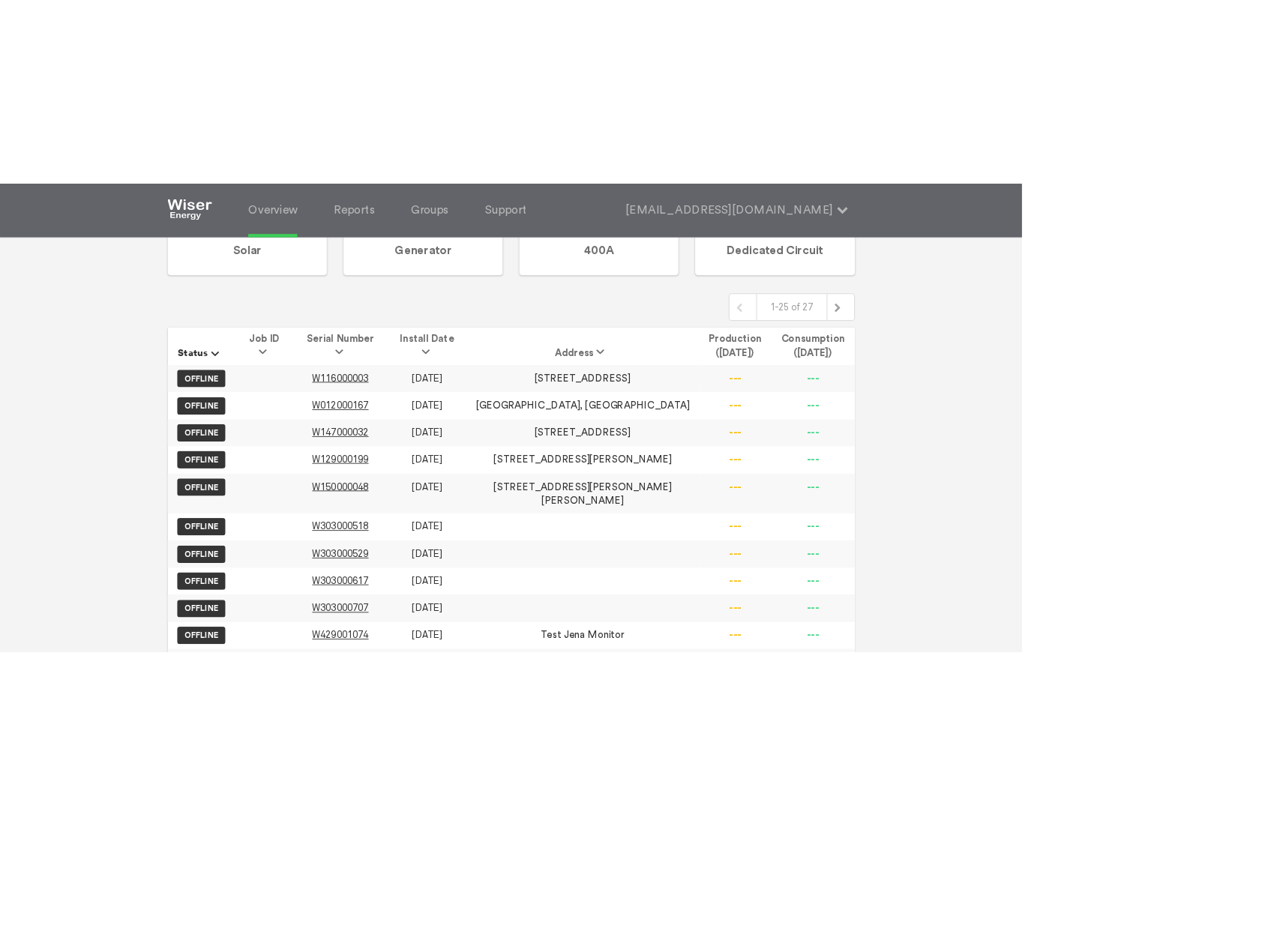
scroll to position [311, 0]
